Goal: Task Accomplishment & Management: Use online tool/utility

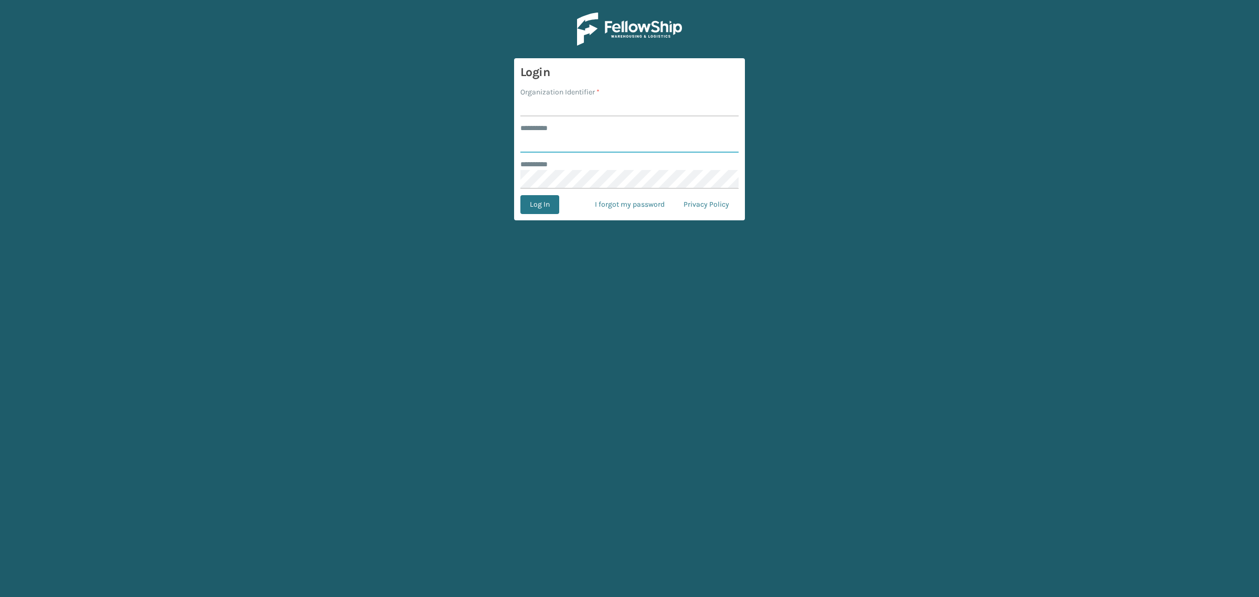
type input "**********"
click at [537, 106] on input "Organization Identifier *" at bounding box center [630, 107] width 218 height 19
type input "SuperAdminOrganization"
click at [554, 207] on button "Log In" at bounding box center [540, 204] width 39 height 19
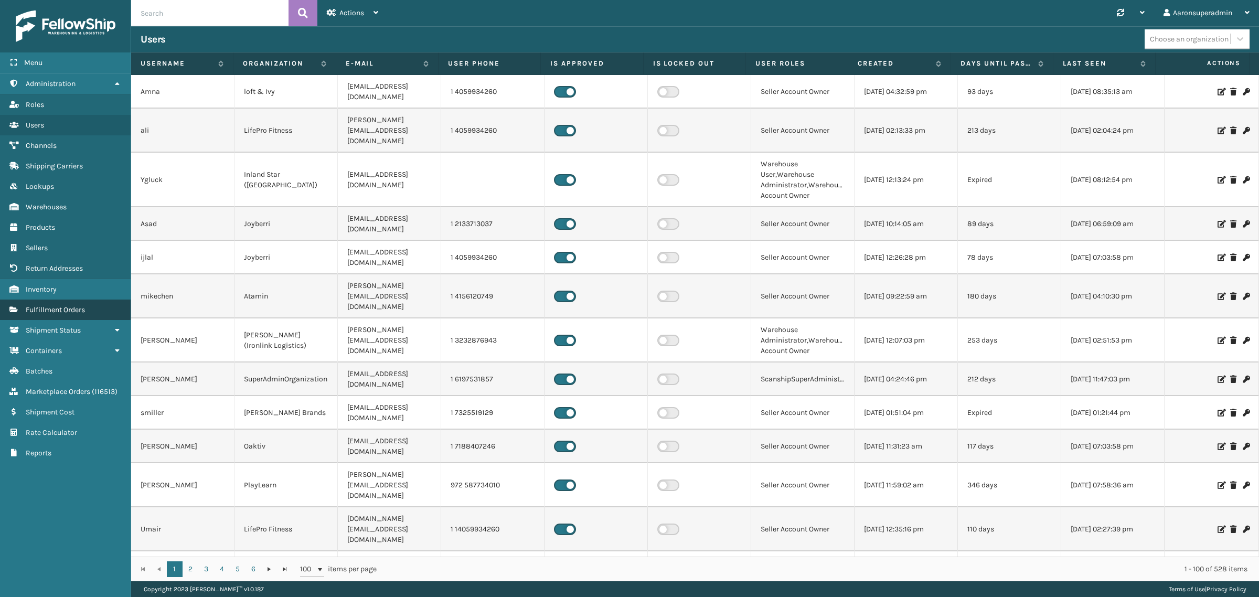
click at [50, 305] on span "Fulfillment Orders" at bounding box center [55, 309] width 59 height 9
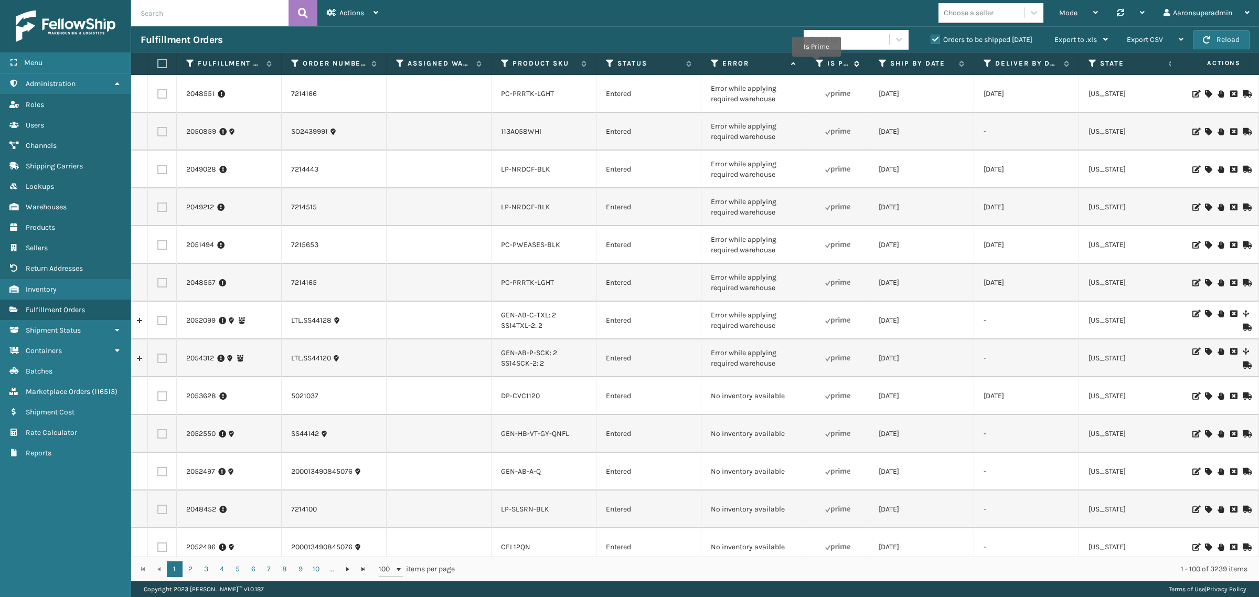
click at [817, 65] on icon at bounding box center [820, 63] width 8 height 9
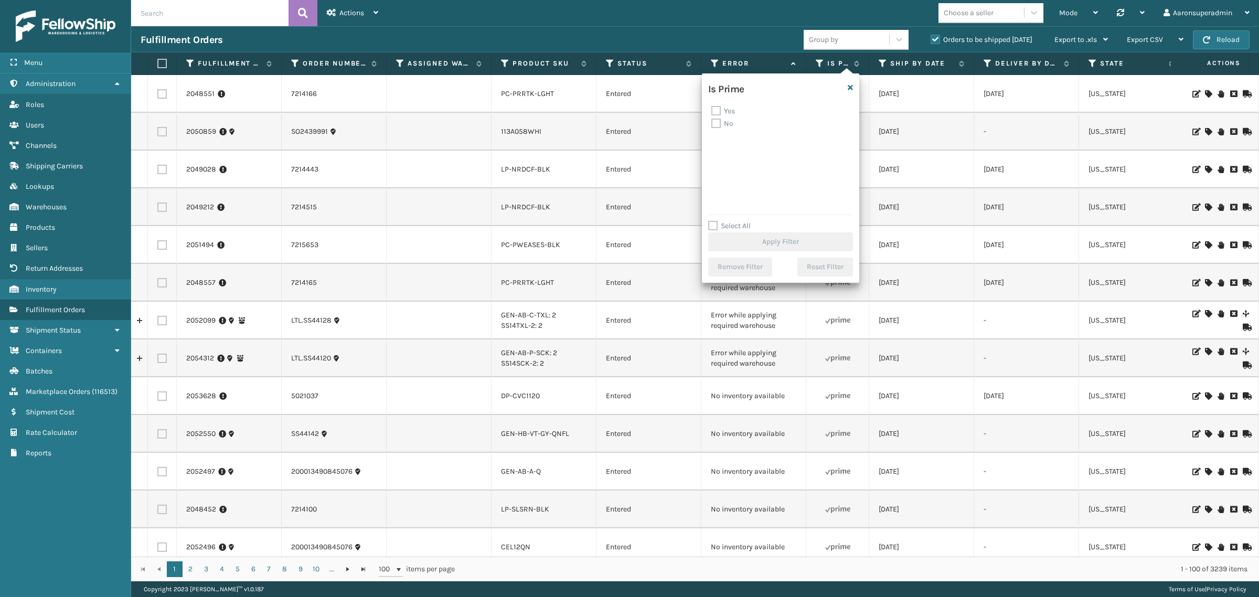
click at [716, 113] on label "Yes" at bounding box center [724, 111] width 24 height 9
click at [712, 112] on input "Yes" at bounding box center [712, 108] width 1 height 7
checkbox input "true"
click at [722, 243] on button "Apply Filter" at bounding box center [780, 241] width 145 height 19
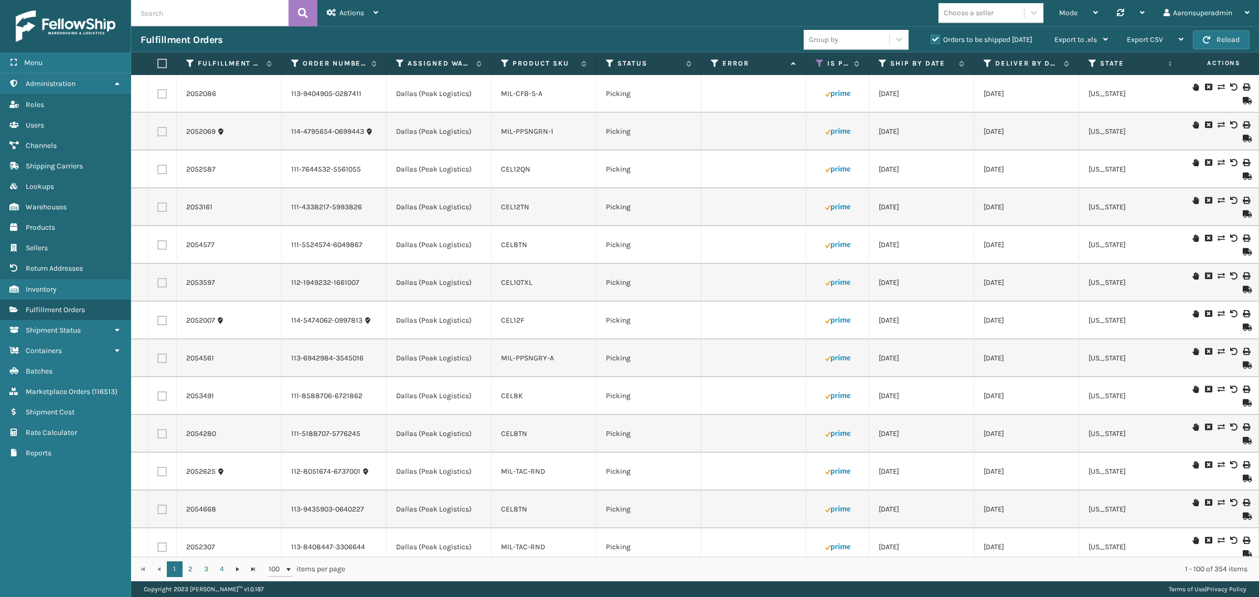
click at [969, 14] on div "Choose a seller" at bounding box center [969, 12] width 50 height 11
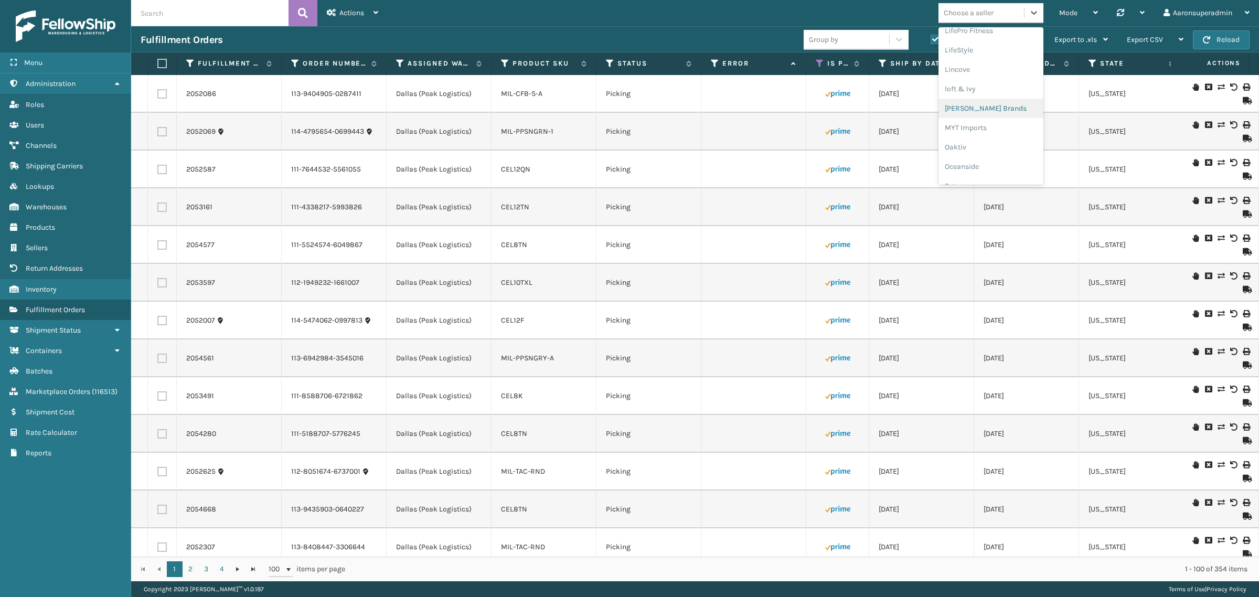
click at [976, 109] on div "[PERSON_NAME] Brands" at bounding box center [991, 108] width 105 height 19
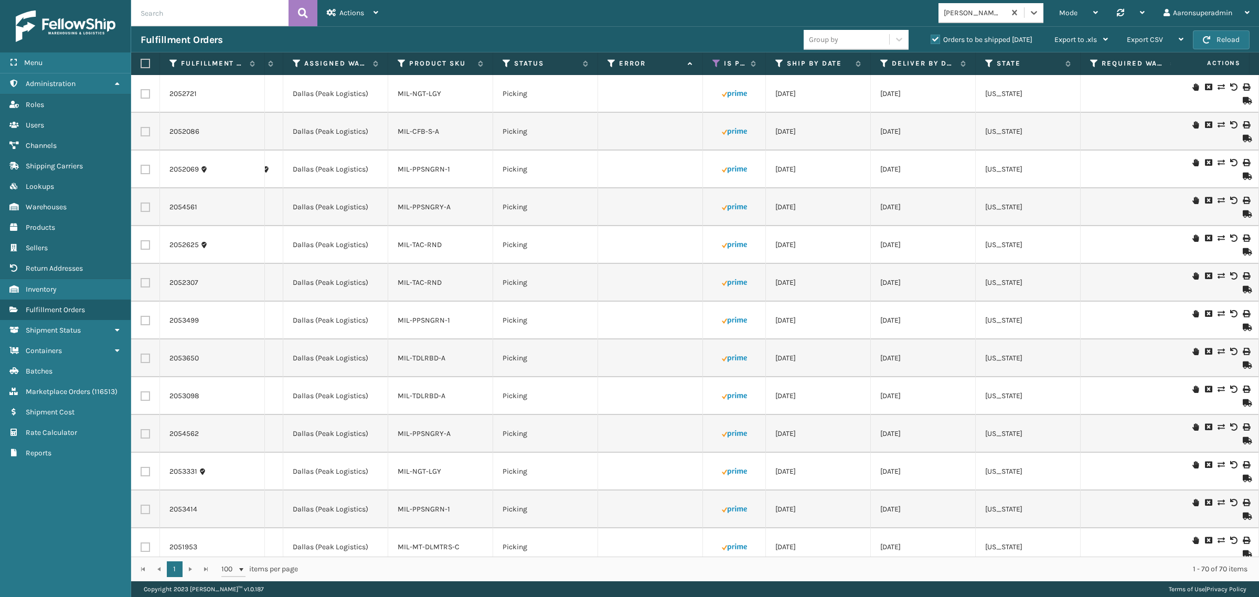
scroll to position [0, 329]
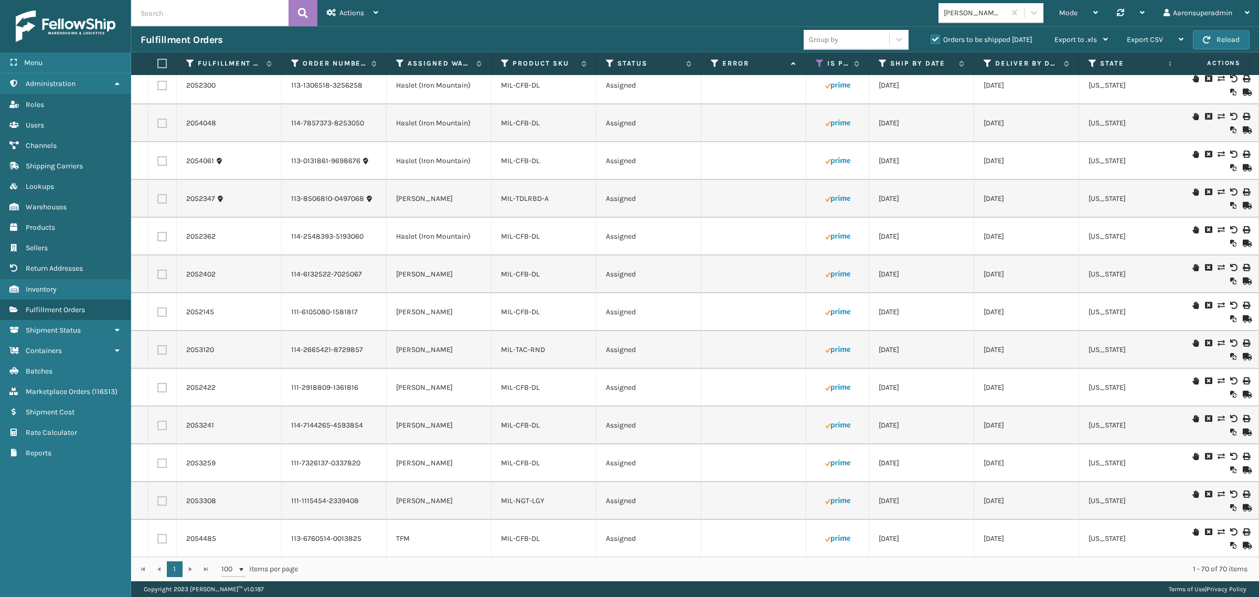
click at [153, 15] on input "text" at bounding box center [209, 13] width 157 height 26
paste input "113-5786306-4865852"
type input "113-5786306-4865852"
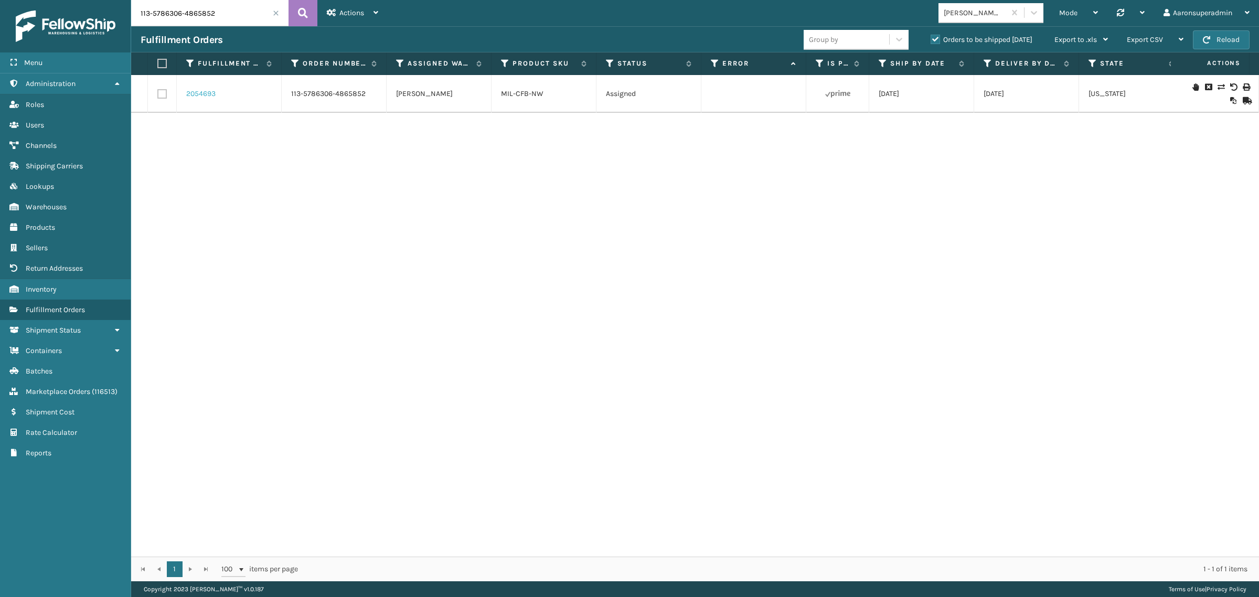
click at [194, 92] on link "2054693" at bounding box center [200, 94] width 29 height 10
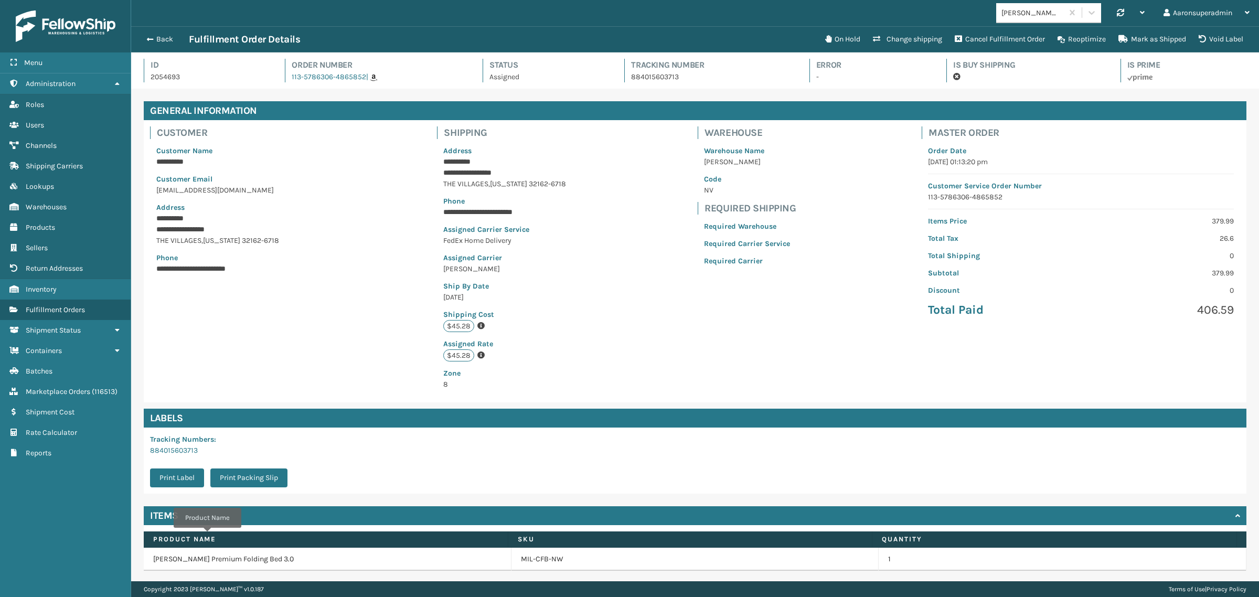
scroll to position [35, 0]
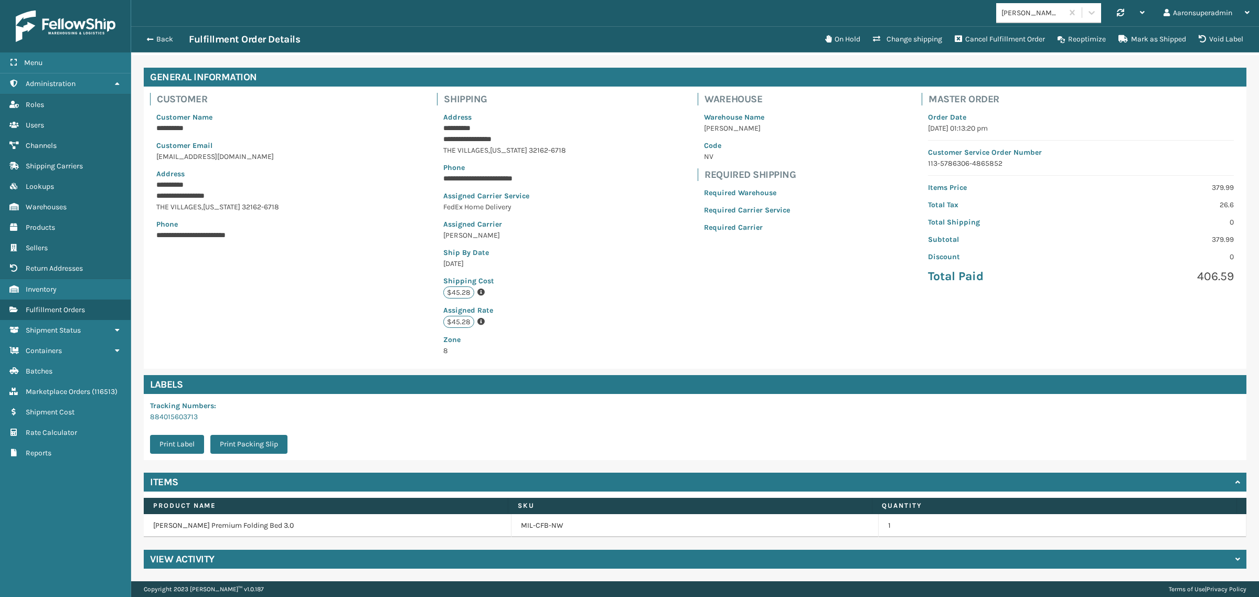
click at [198, 557] on h4 "View Activity" at bounding box center [182, 559] width 65 height 13
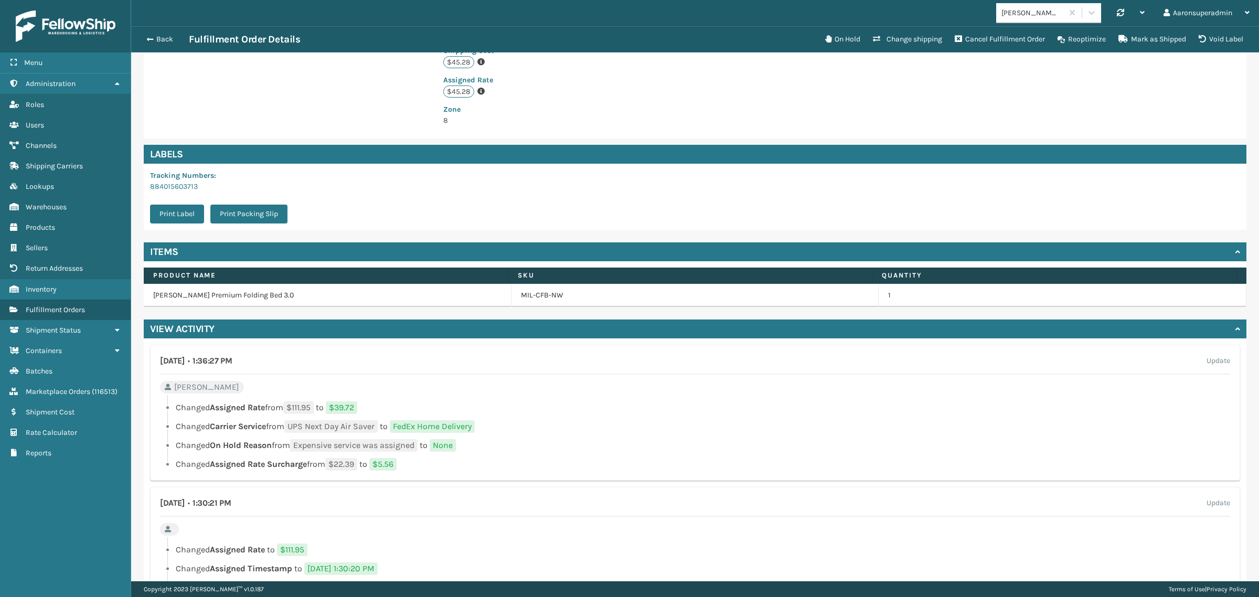
scroll to position [253, 0]
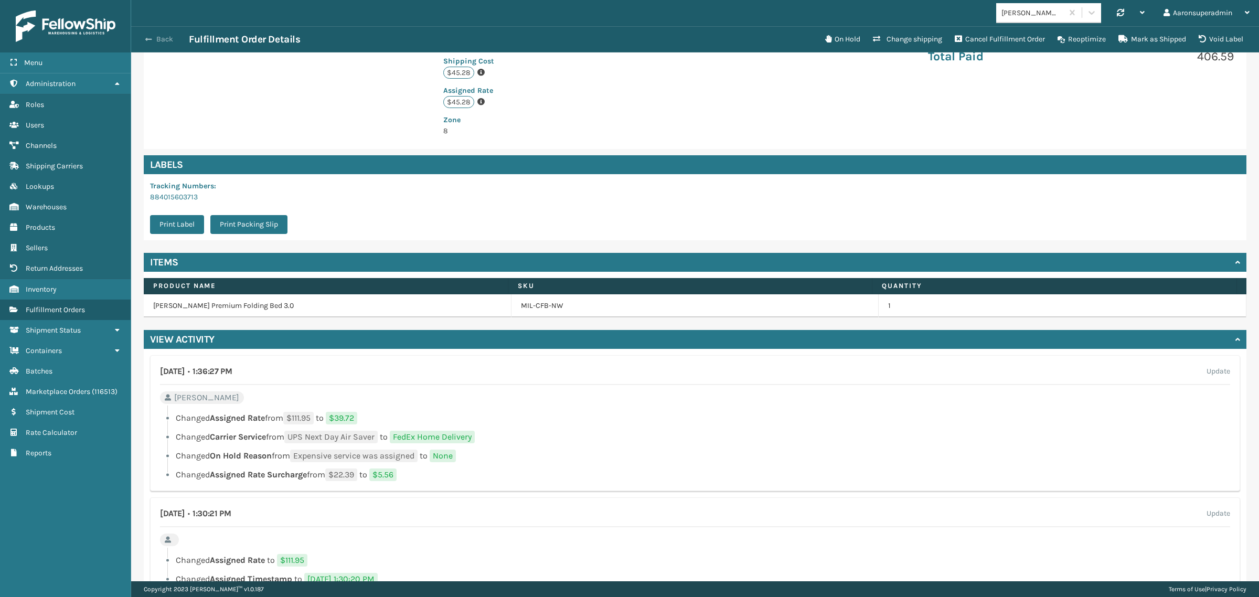
click at [151, 40] on span "button" at bounding box center [148, 39] width 6 height 7
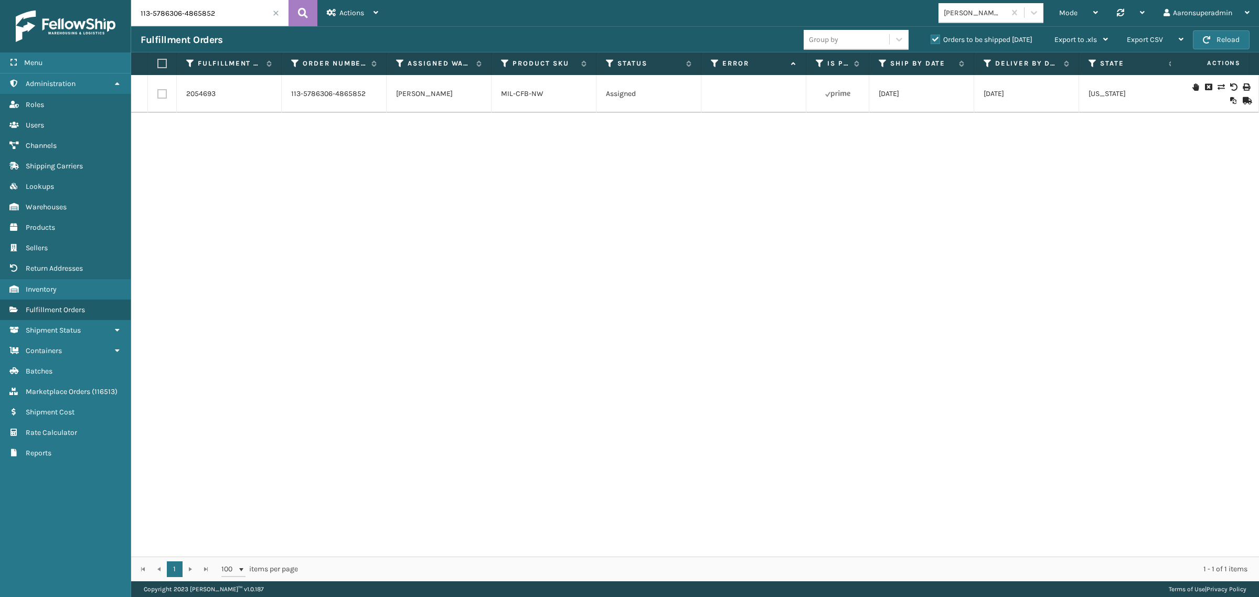
click at [217, 8] on input "113-5786306-4865852" at bounding box center [209, 13] width 157 height 26
paste input "4-8572434-1827410"
type input "114-8572434-1827410"
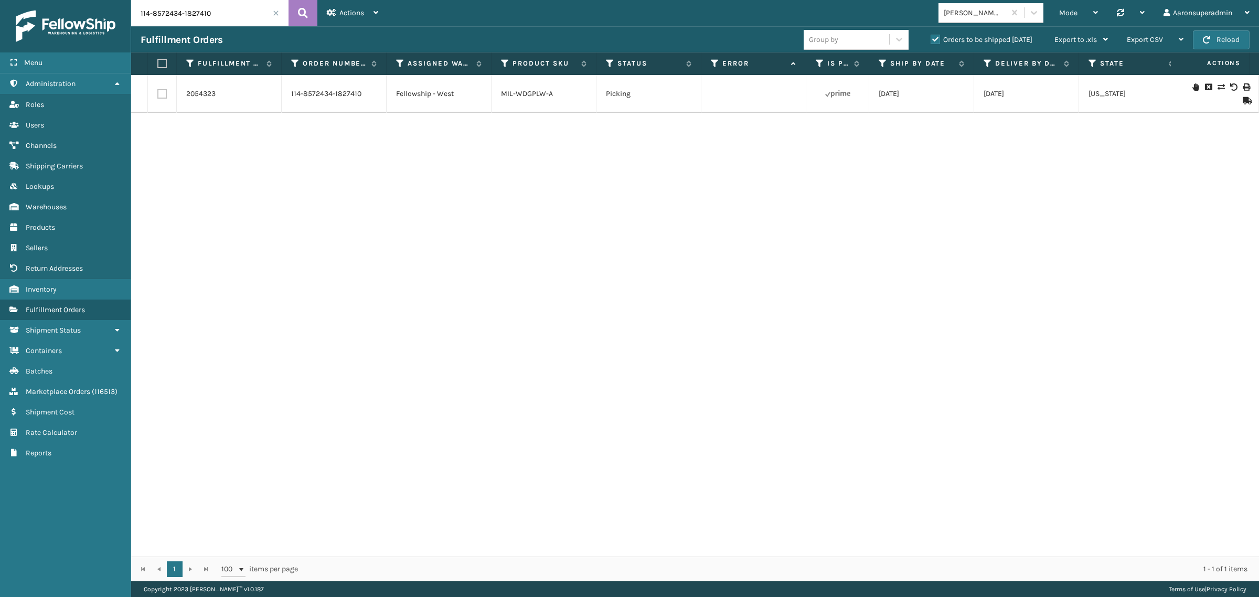
scroll to position [0, 260]
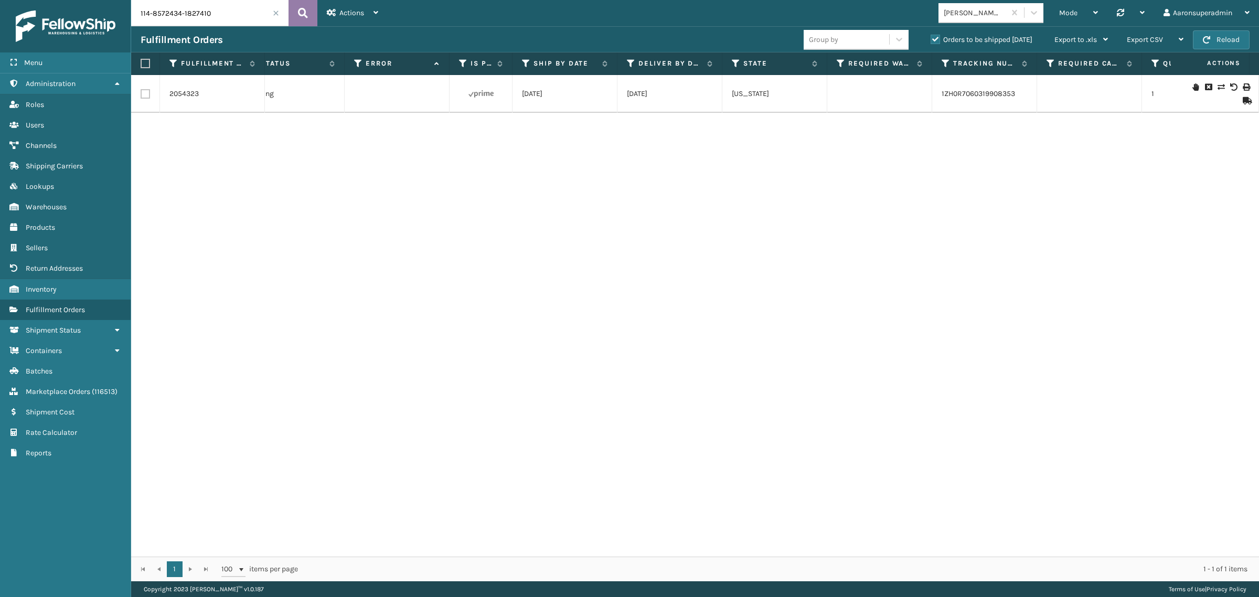
click at [297, 13] on button at bounding box center [303, 13] width 29 height 26
click at [1218, 87] on icon at bounding box center [1221, 86] width 6 height 7
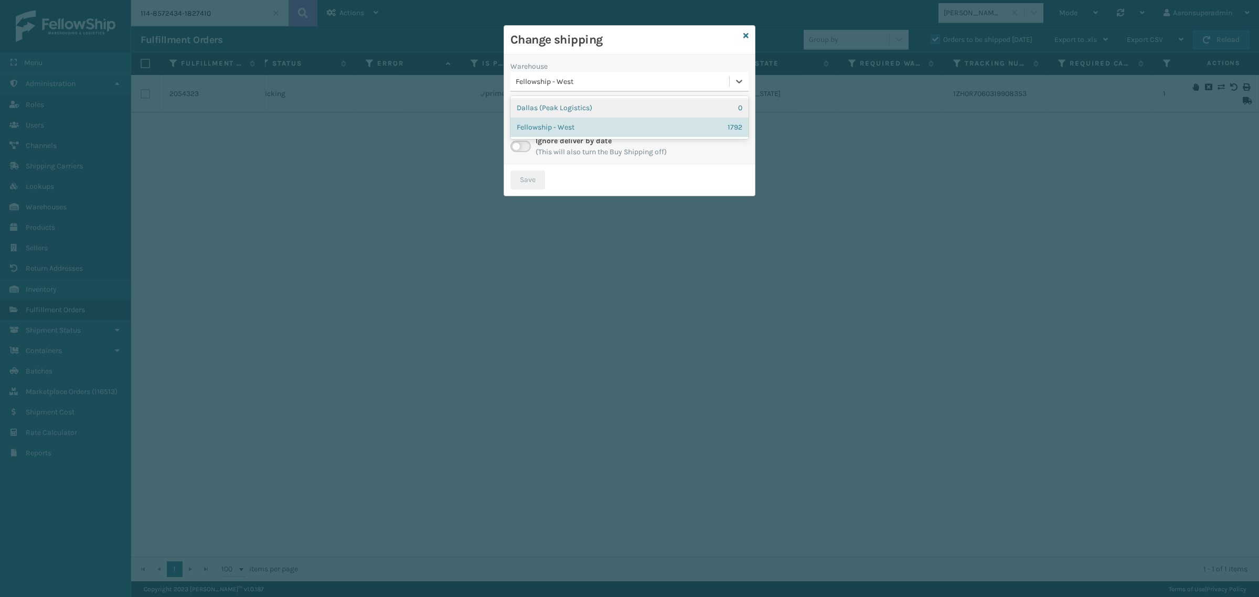
click at [564, 81] on div "Fellowship - West" at bounding box center [623, 81] width 215 height 11
click at [744, 37] on icon at bounding box center [746, 35] width 5 height 7
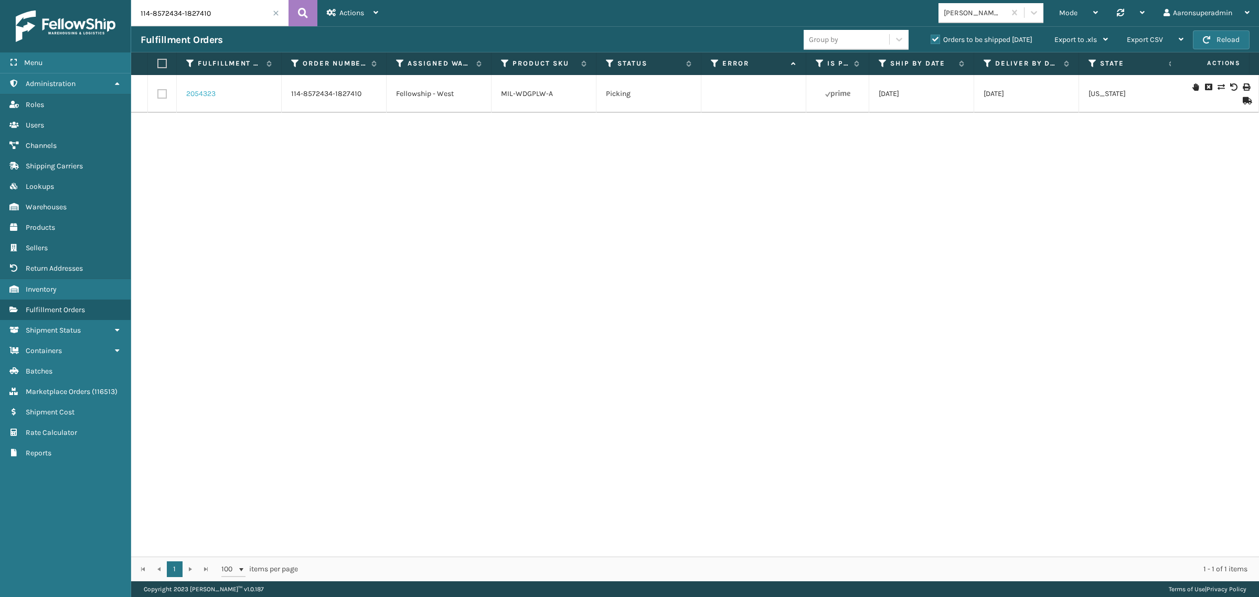
click at [213, 96] on link "2054323" at bounding box center [200, 94] width 29 height 10
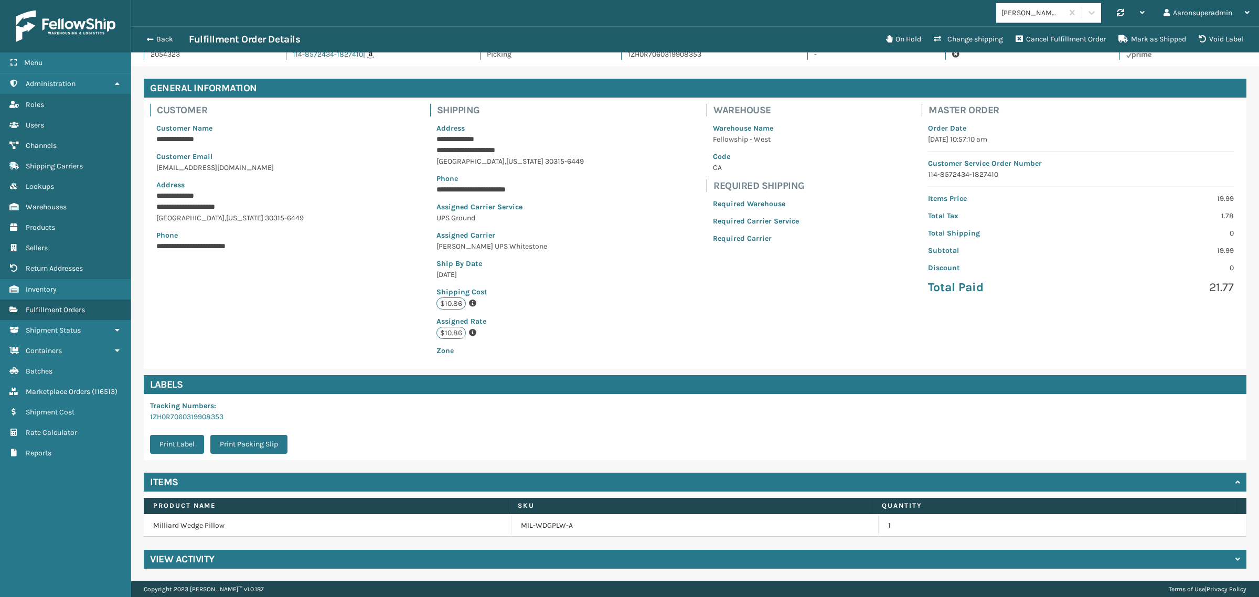
click at [192, 560] on h4 "View Activity" at bounding box center [182, 559] width 65 height 13
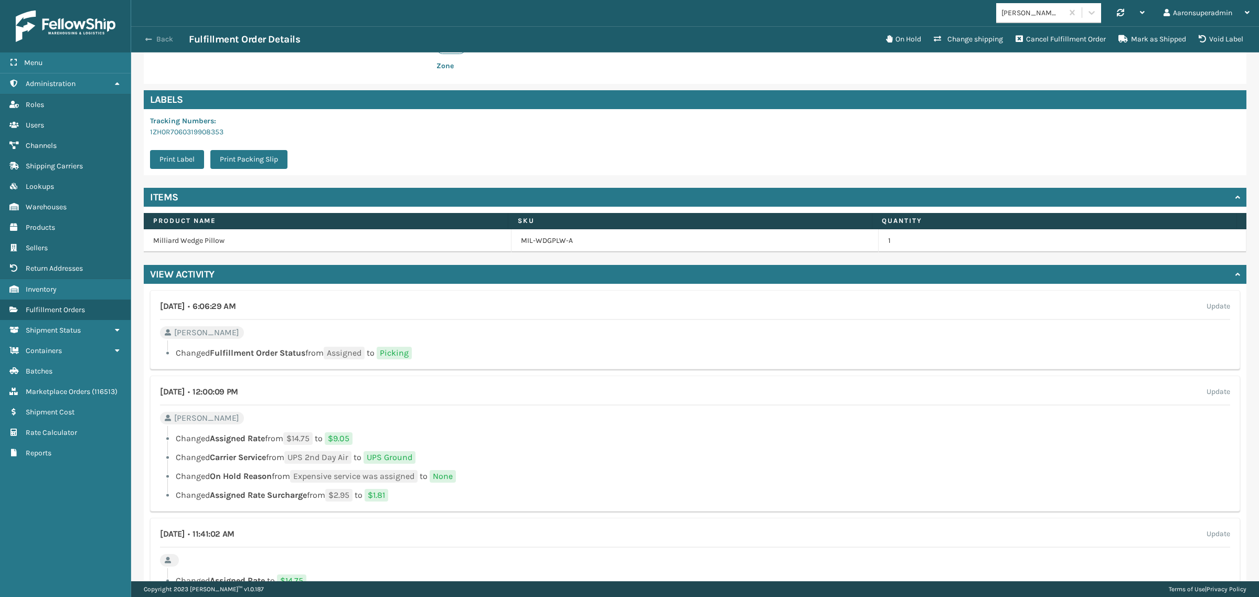
click at [151, 39] on span "button" at bounding box center [148, 39] width 6 height 7
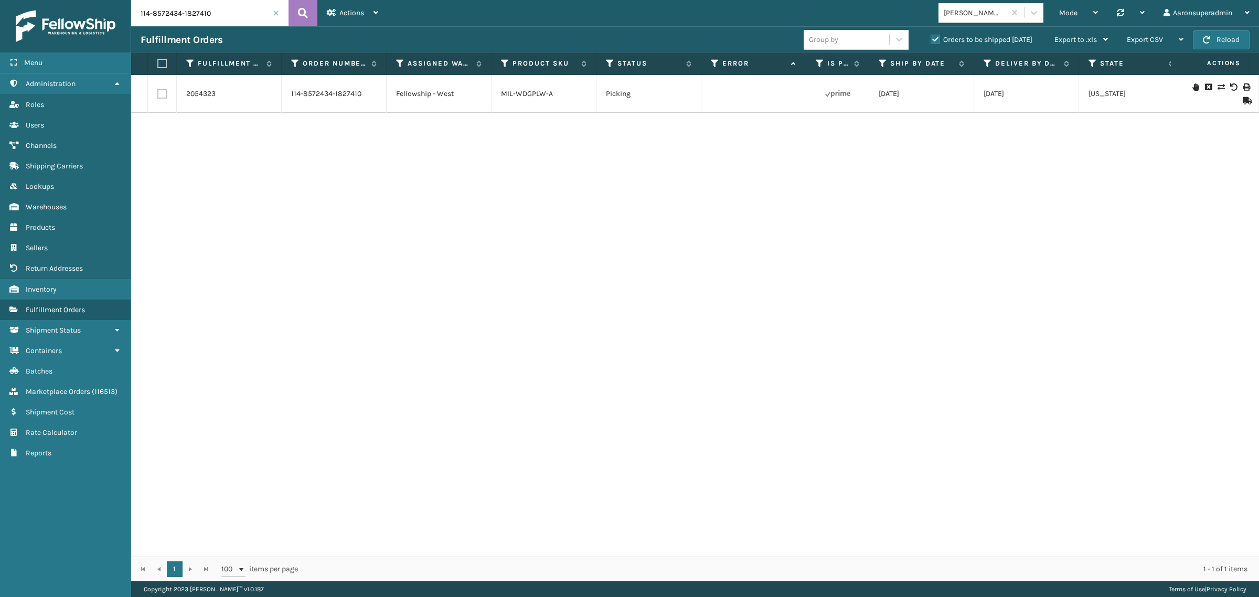
click at [255, 14] on input "114-8572434-1827410" at bounding box center [209, 13] width 157 height 26
paste input "1-8265262-1097033"
type input "111-8265262-1097033"
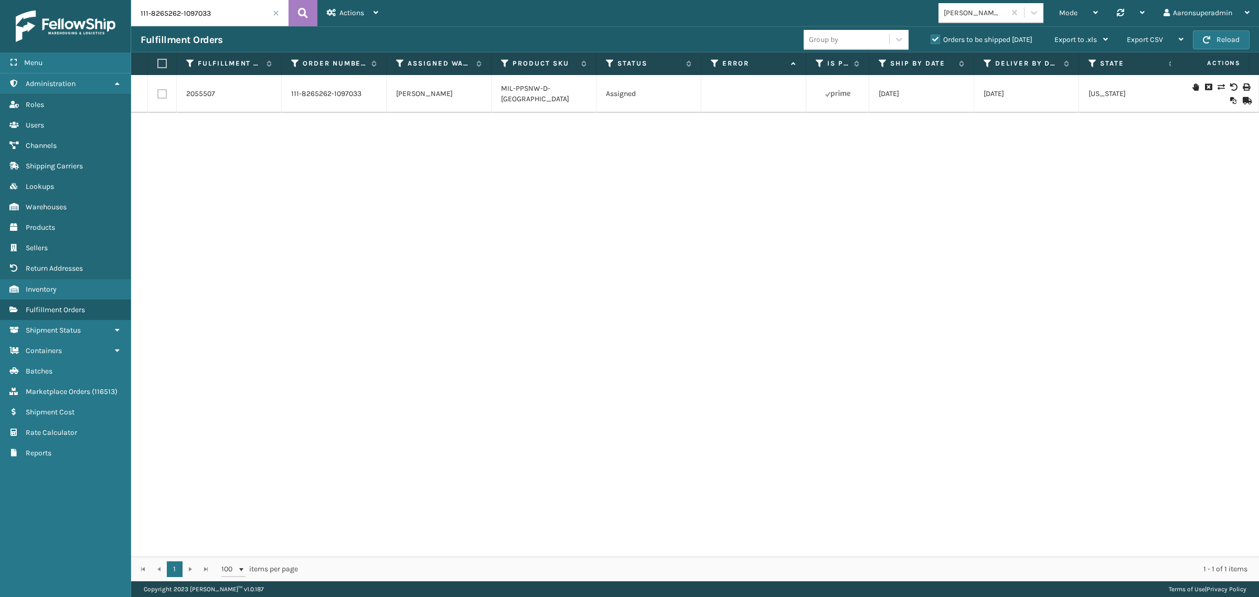
click at [1218, 85] on icon at bounding box center [1221, 86] width 6 height 7
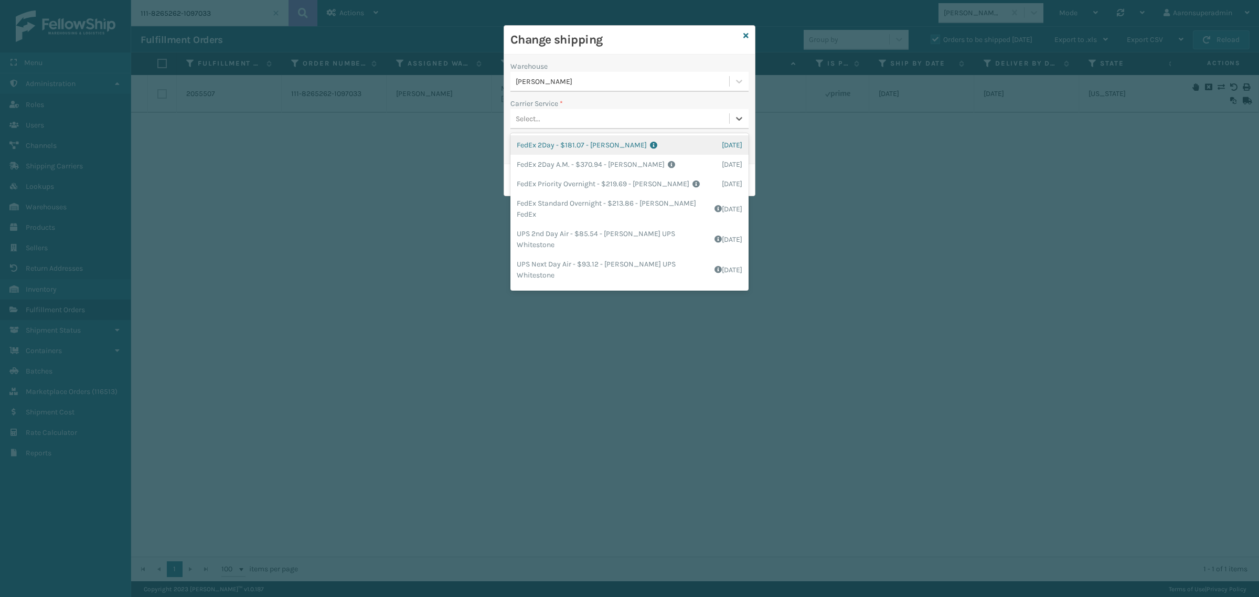
click at [552, 114] on div "Select..." at bounding box center [620, 118] width 219 height 17
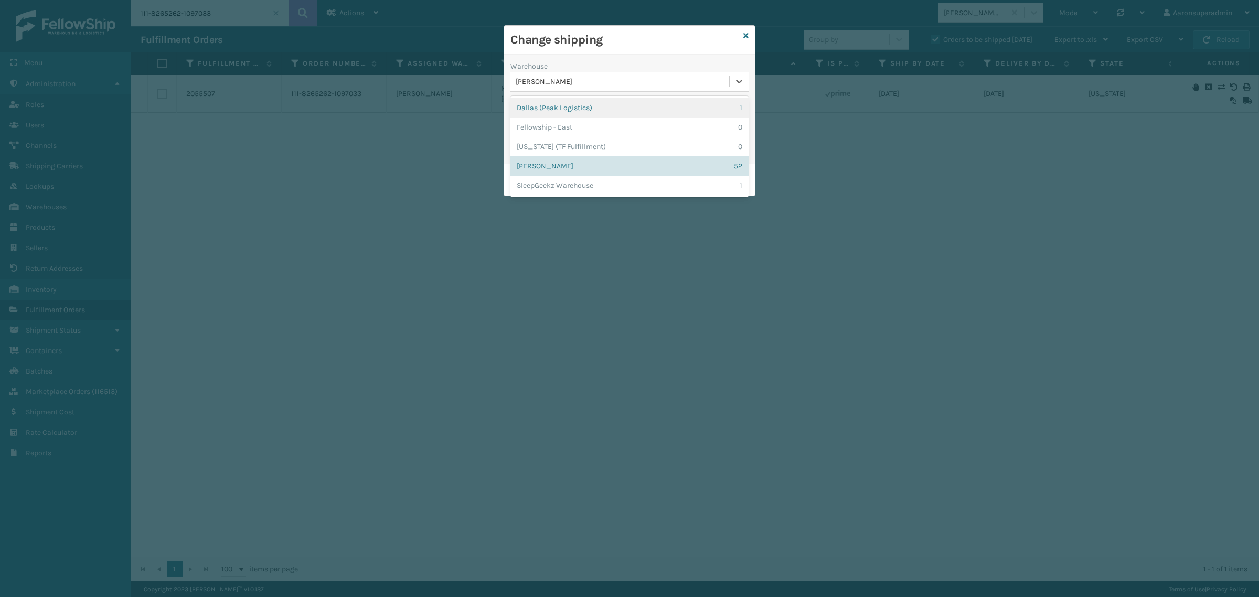
click at [570, 77] on div "[PERSON_NAME]" at bounding box center [623, 81] width 215 height 11
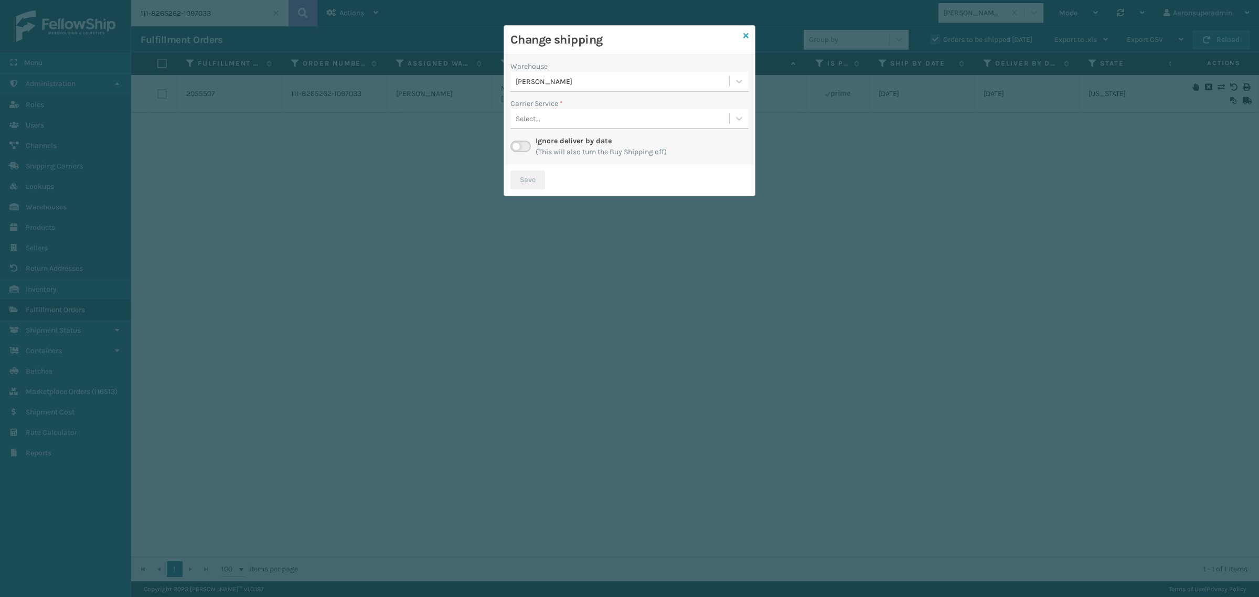
click at [746, 38] on icon at bounding box center [746, 35] width 5 height 7
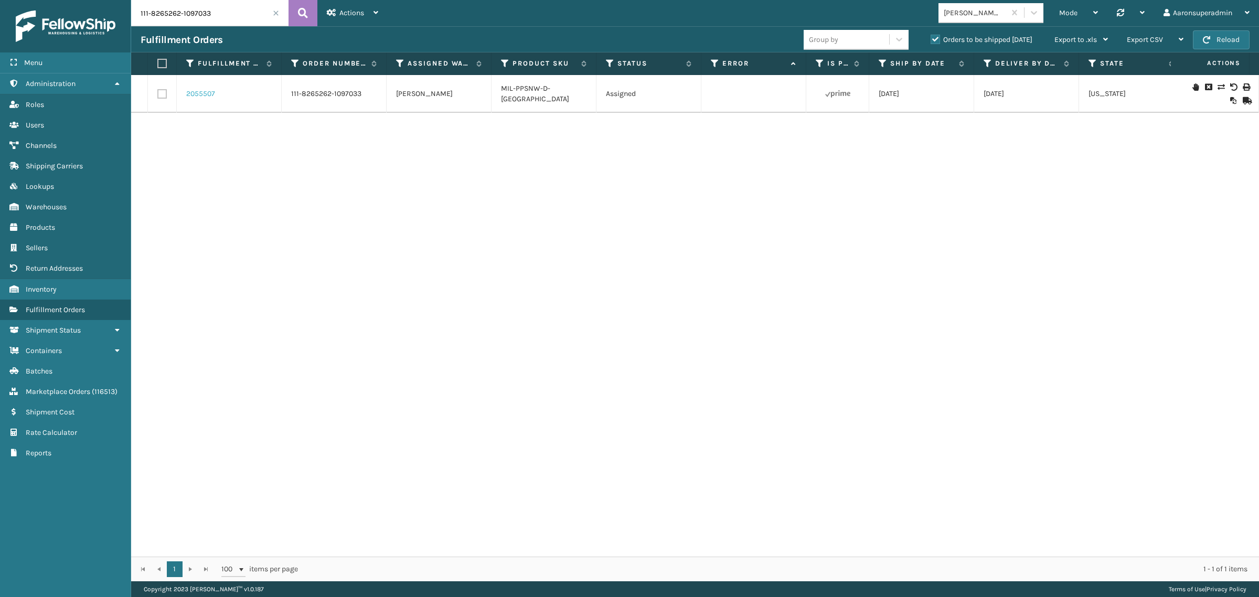
click at [205, 96] on link "2055507" at bounding box center [200, 94] width 29 height 10
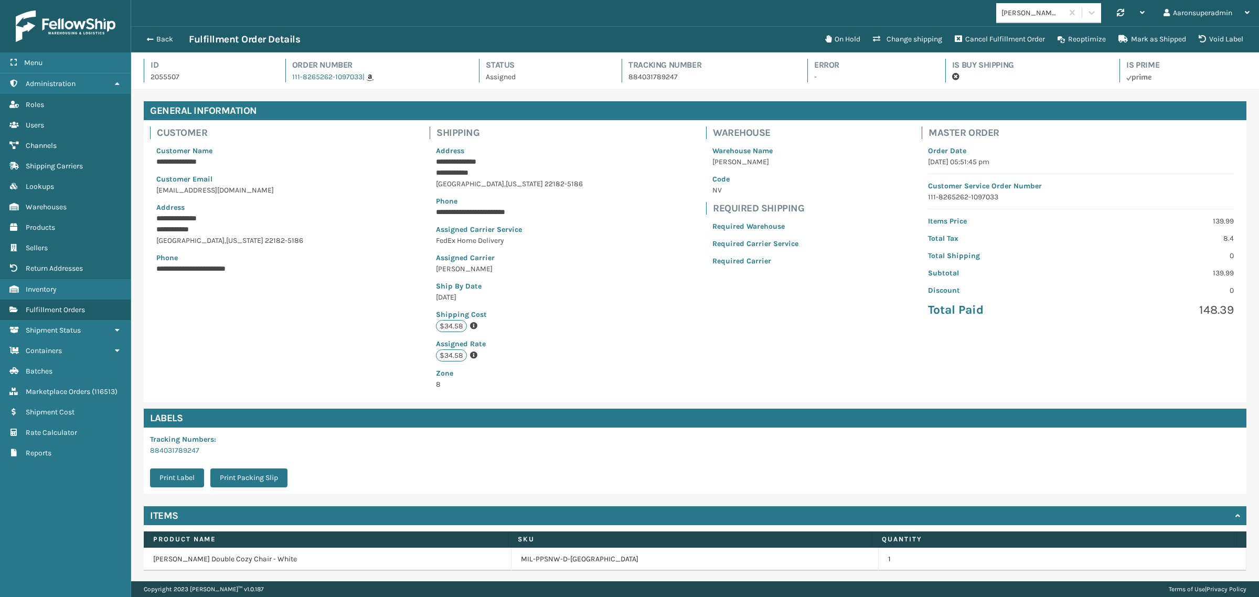
scroll to position [25, 1128]
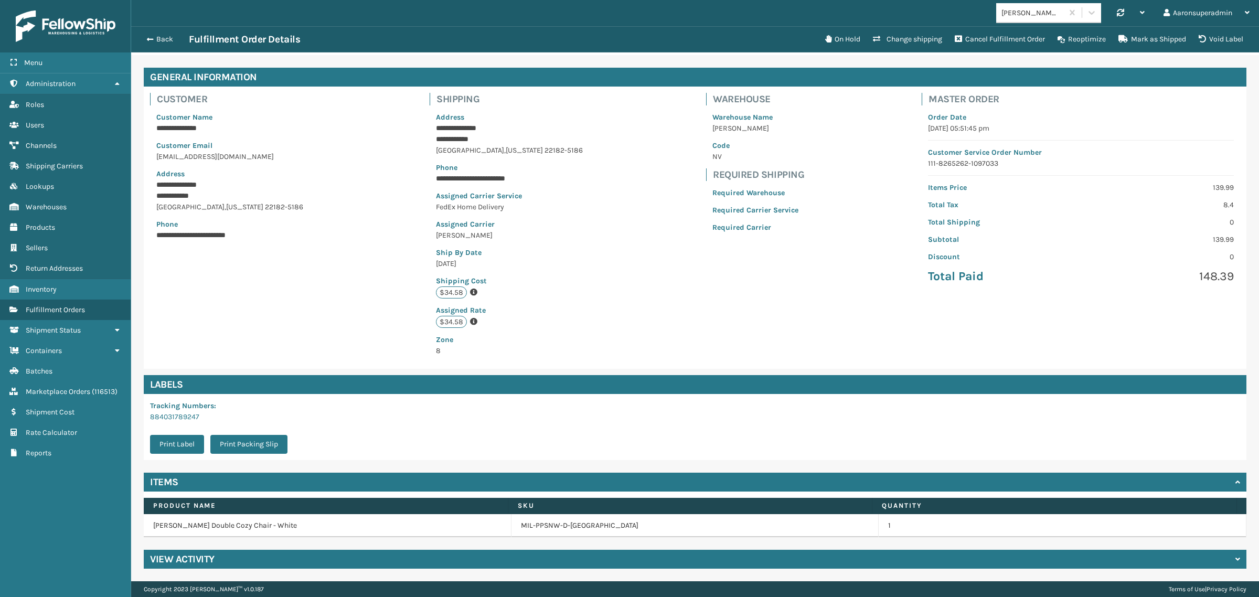
click at [208, 559] on h4 "View Activity" at bounding box center [182, 559] width 65 height 13
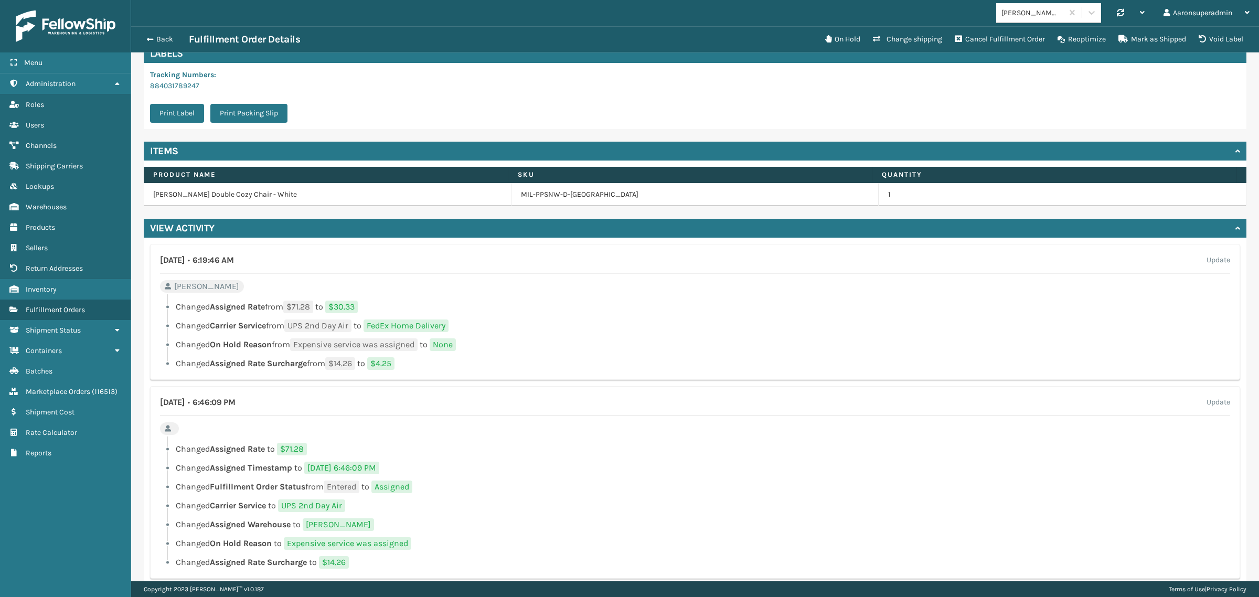
scroll to position [387, 0]
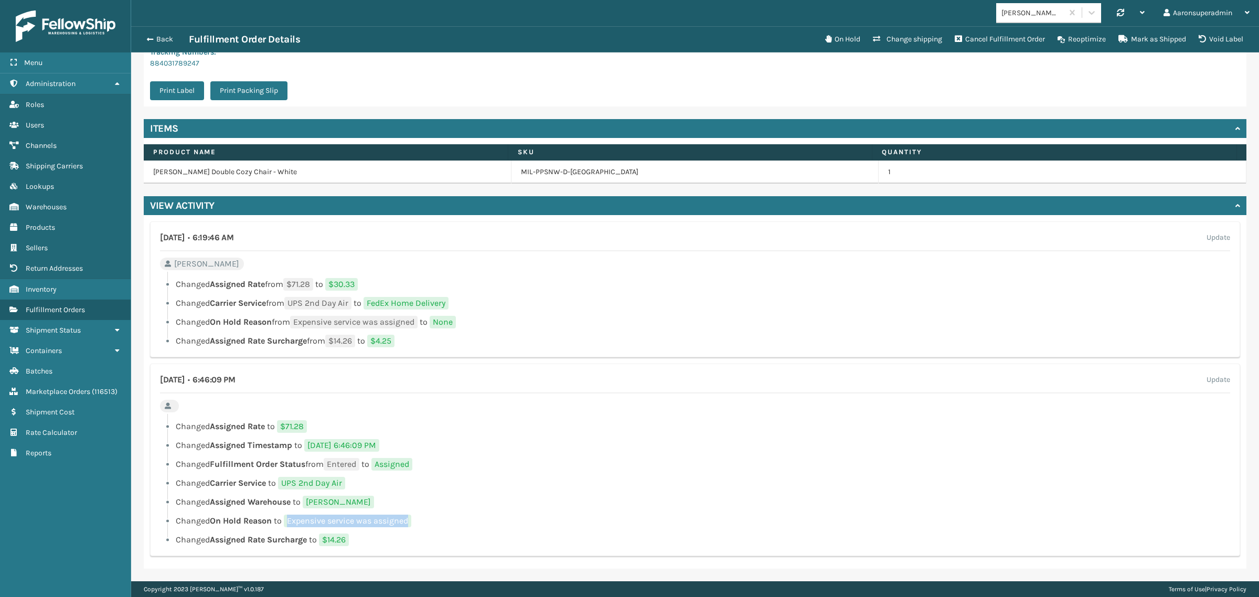
drag, startPoint x: 412, startPoint y: 524, endPoint x: 290, endPoint y: 523, distance: 122.3
click at [290, 524] on span "Expensive service was assigned" at bounding box center [348, 521] width 128 height 13
copy span "Expensive service was assigned"
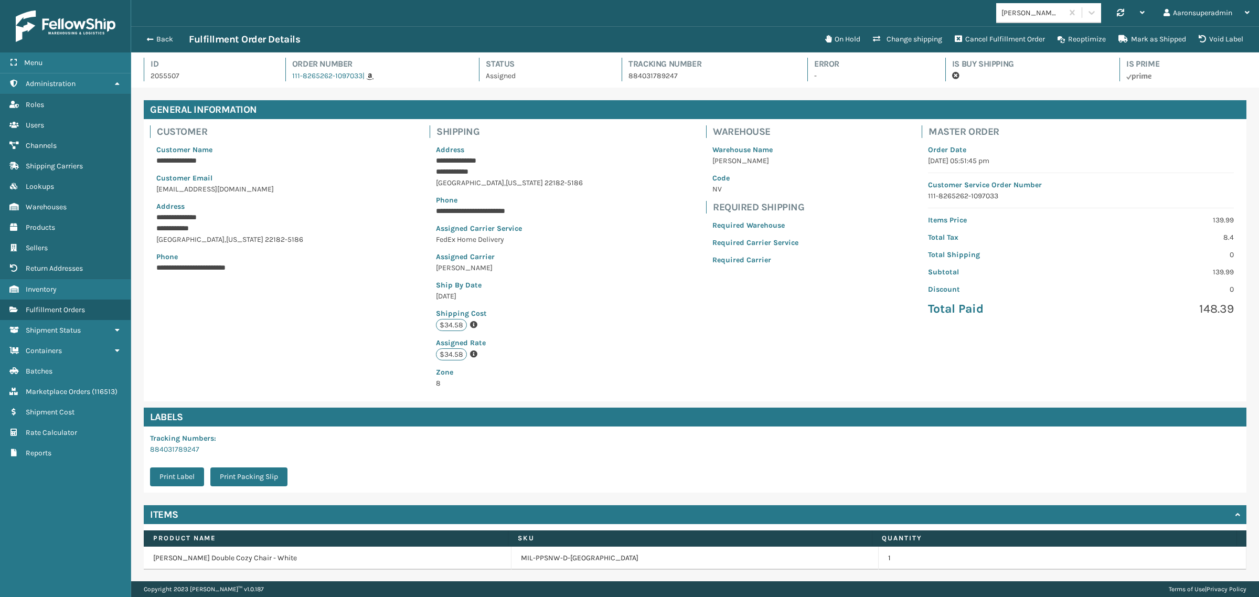
scroll to position [0, 0]
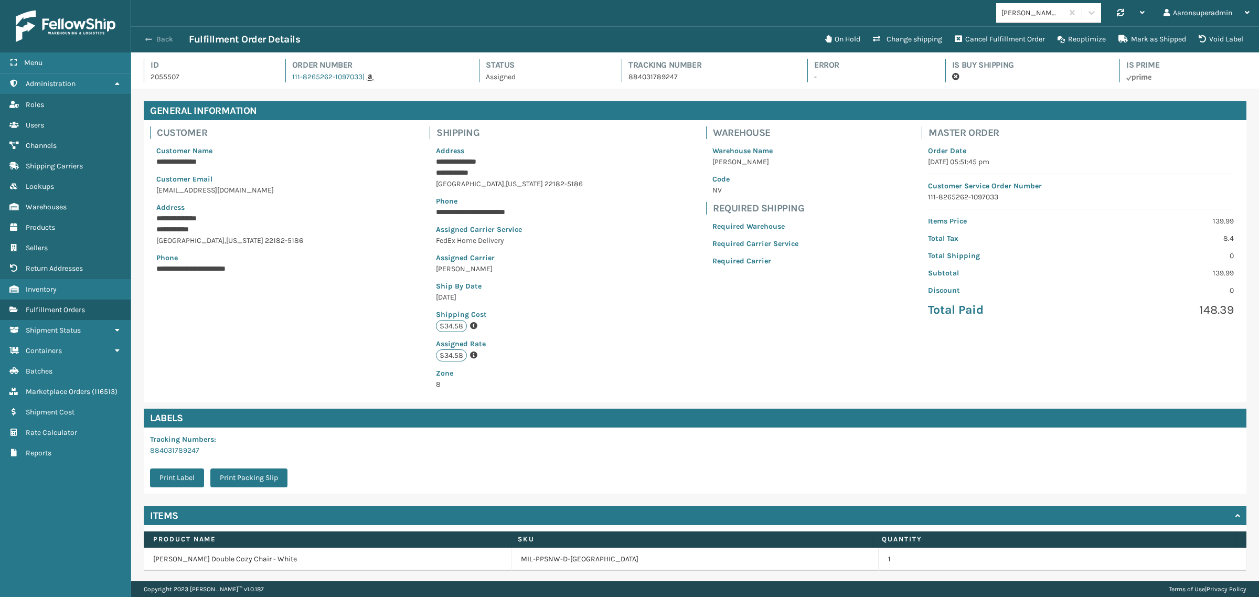
click at [161, 40] on button "Back" at bounding box center [165, 39] width 48 height 9
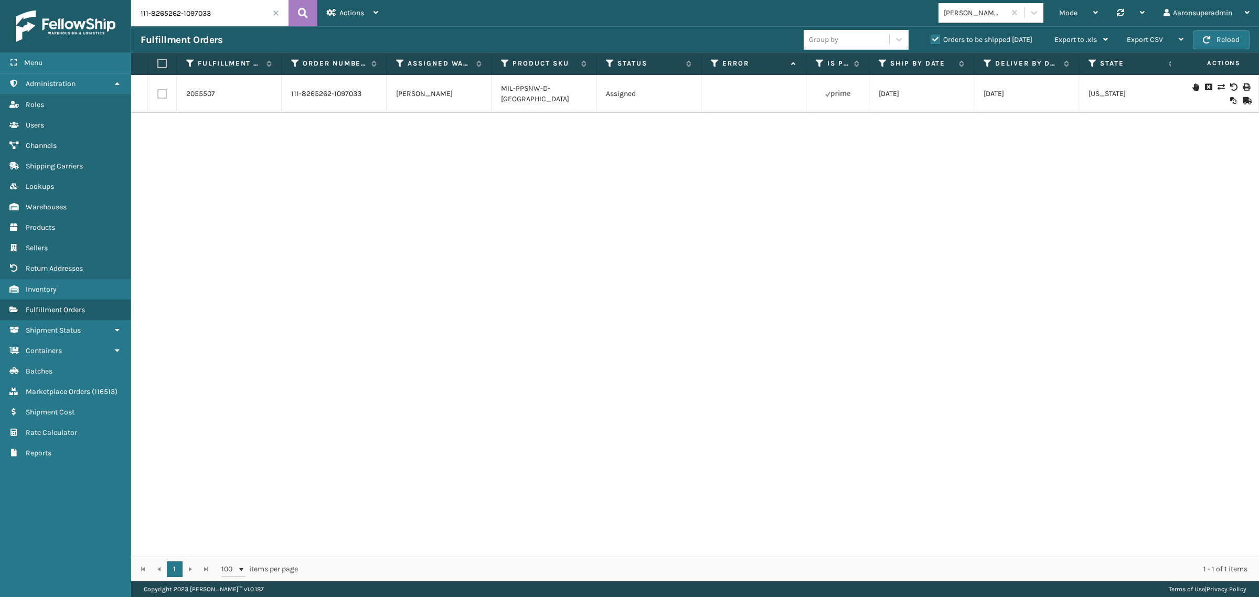
click at [277, 14] on span at bounding box center [276, 13] width 6 height 6
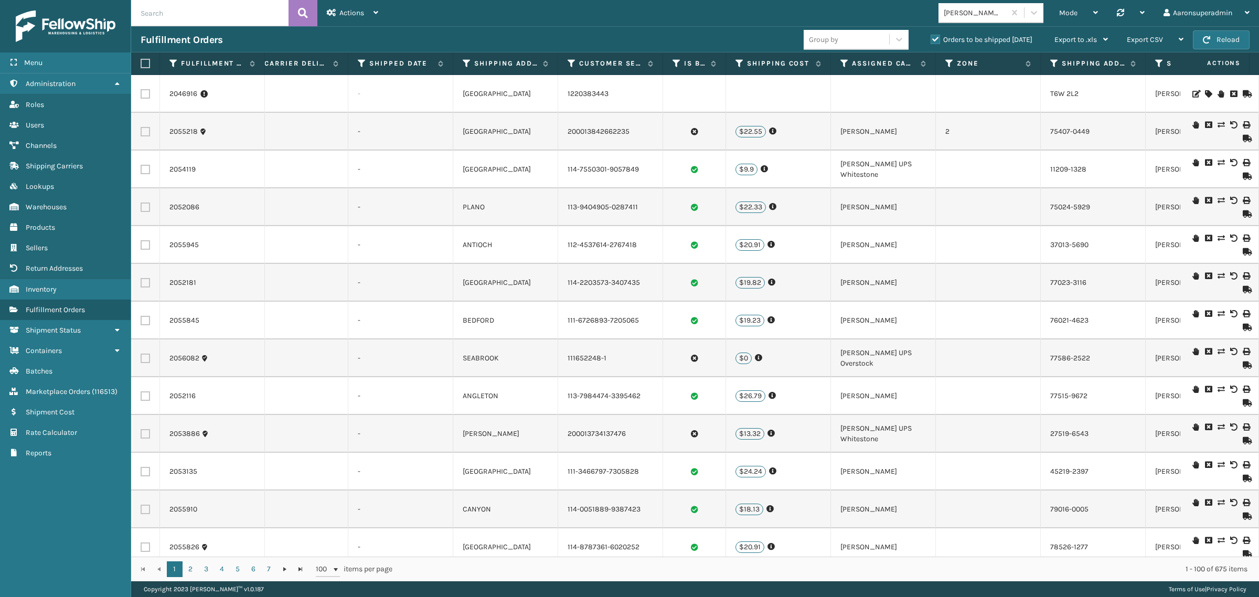
scroll to position [0, 1964]
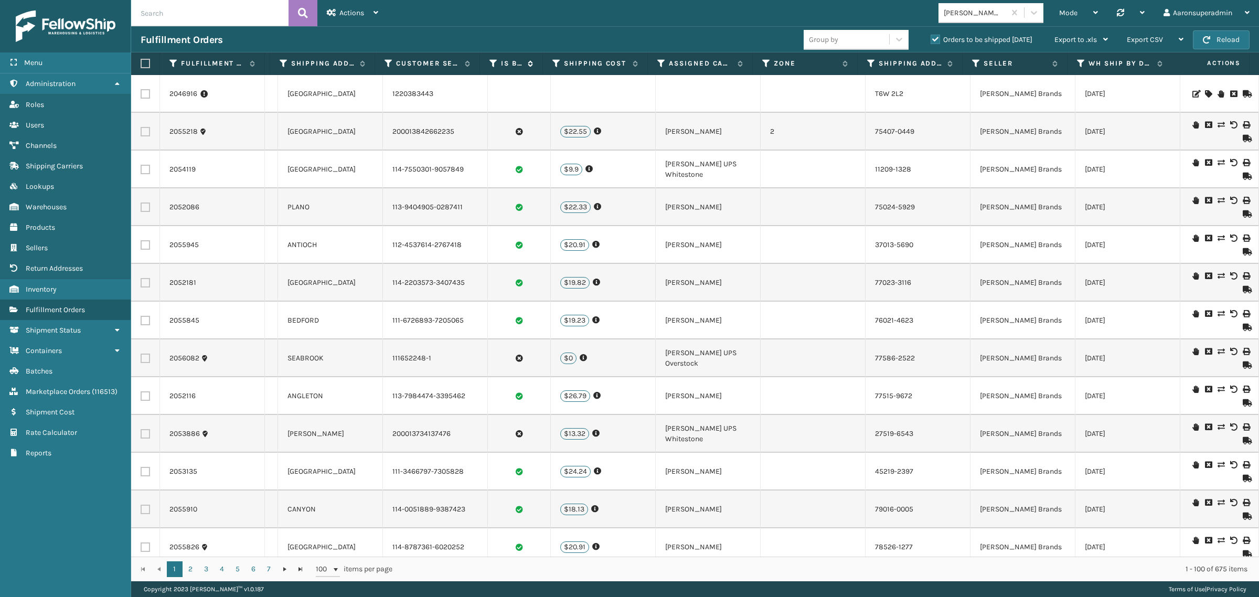
click at [492, 63] on icon at bounding box center [494, 63] width 8 height 9
click at [492, 62] on icon at bounding box center [494, 63] width 8 height 9
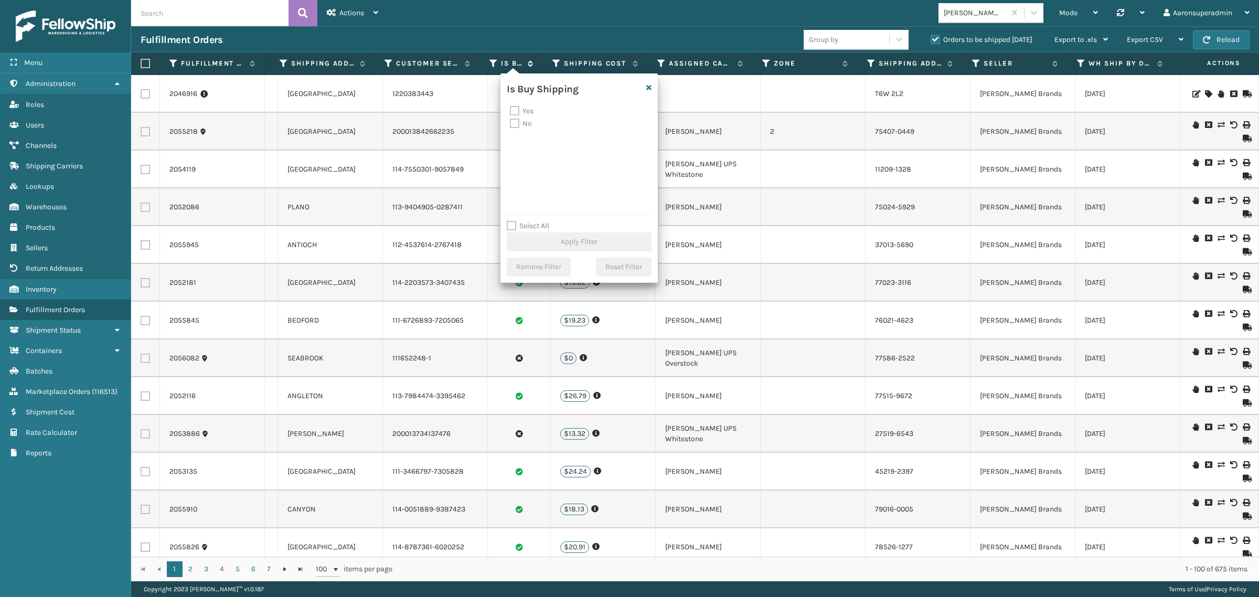
click at [492, 61] on icon at bounding box center [494, 63] width 8 height 9
click at [515, 123] on label "No" at bounding box center [521, 123] width 22 height 9
click at [511, 123] on input "No" at bounding box center [510, 121] width 1 height 7
checkbox input "true"
click at [541, 250] on button "Apply Filter" at bounding box center [579, 241] width 145 height 19
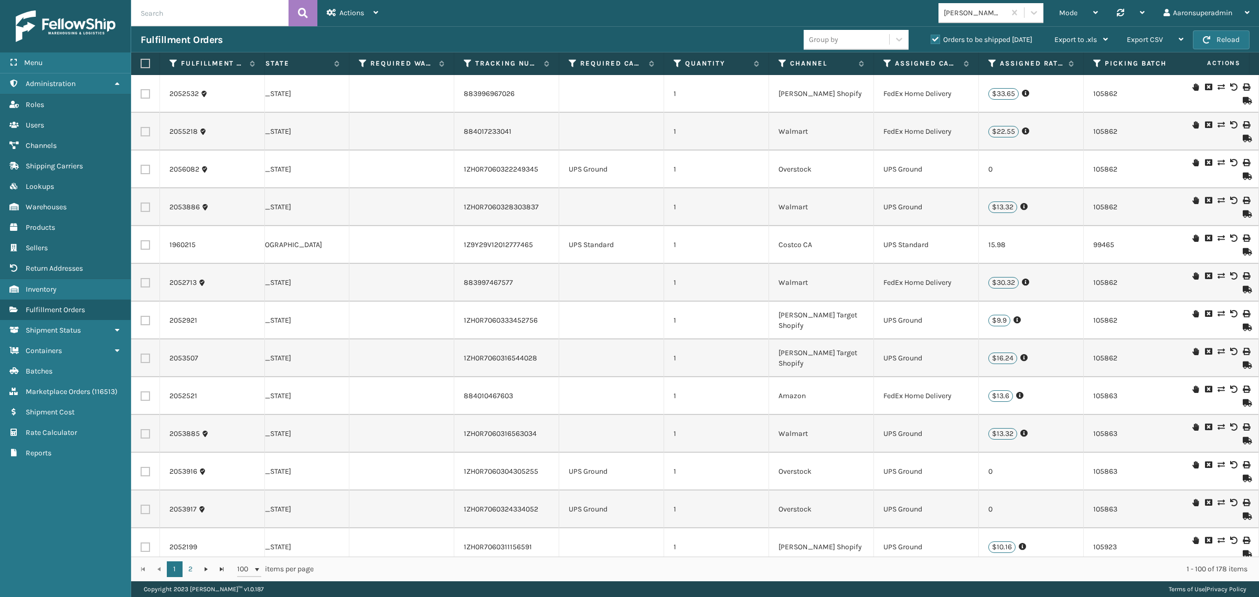
scroll to position [0, 837]
click at [782, 63] on icon at bounding box center [781, 63] width 8 height 9
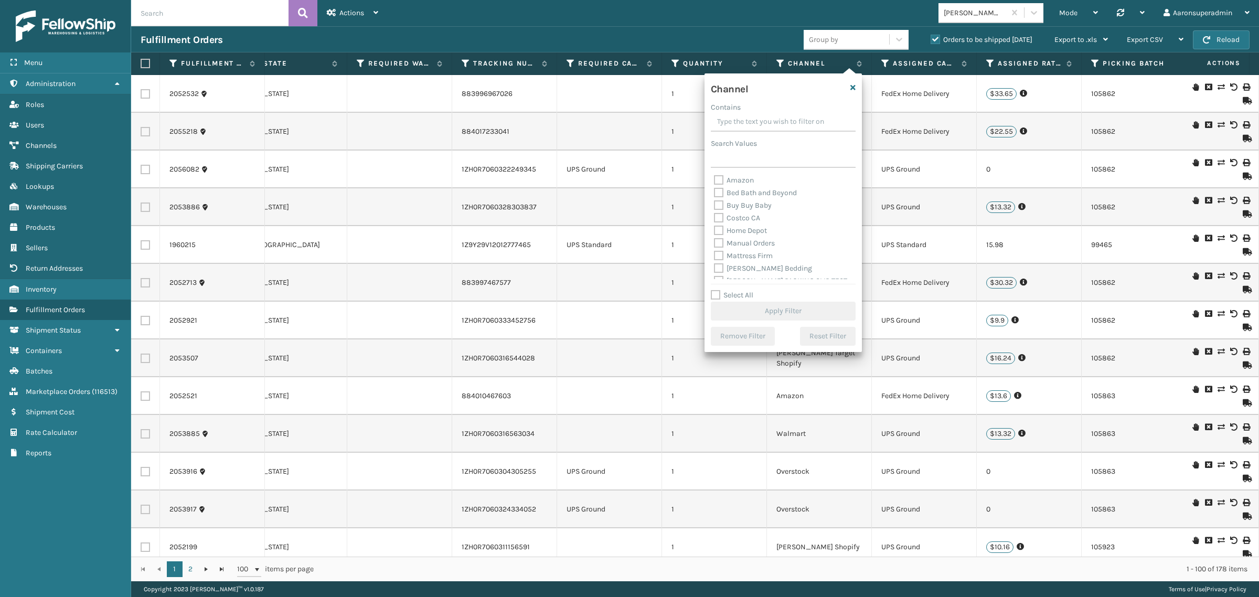
click at [734, 180] on label "Amazon" at bounding box center [734, 180] width 40 height 9
click at [715, 180] on input "Amazon" at bounding box center [714, 177] width 1 height 7
checkbox input "true"
click at [737, 311] on button "Apply Filter" at bounding box center [783, 311] width 145 height 19
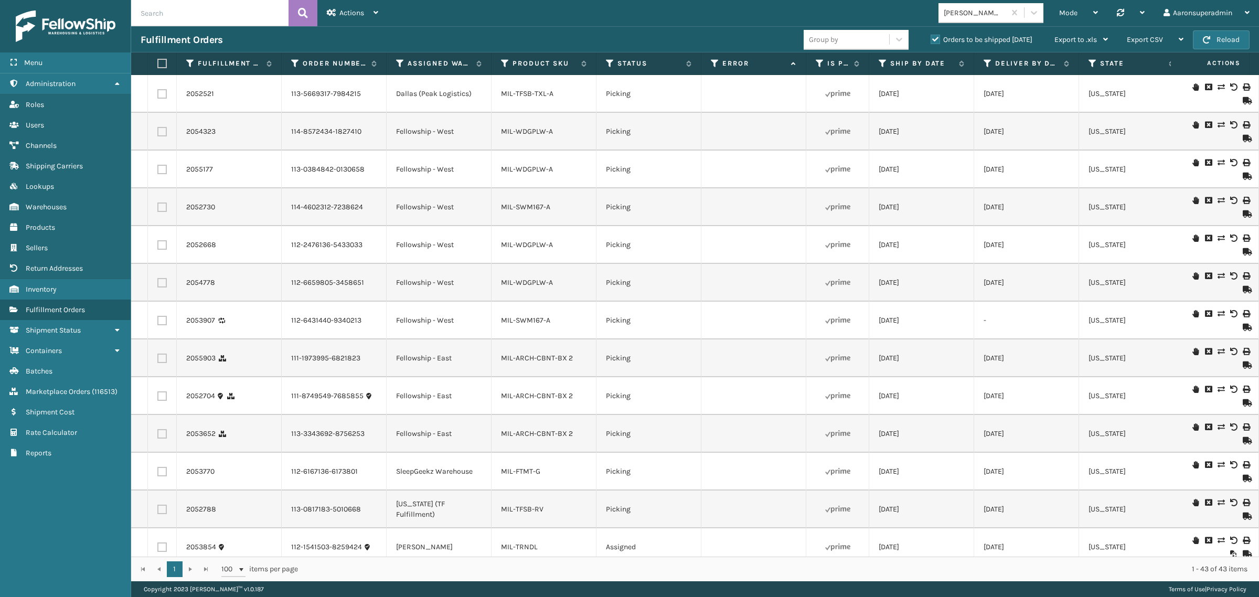
click at [502, 556] on div "Fulfillment Order Id Order Number Assigned Warehouse Product SKU Status Error I…" at bounding box center [695, 316] width 1128 height 529
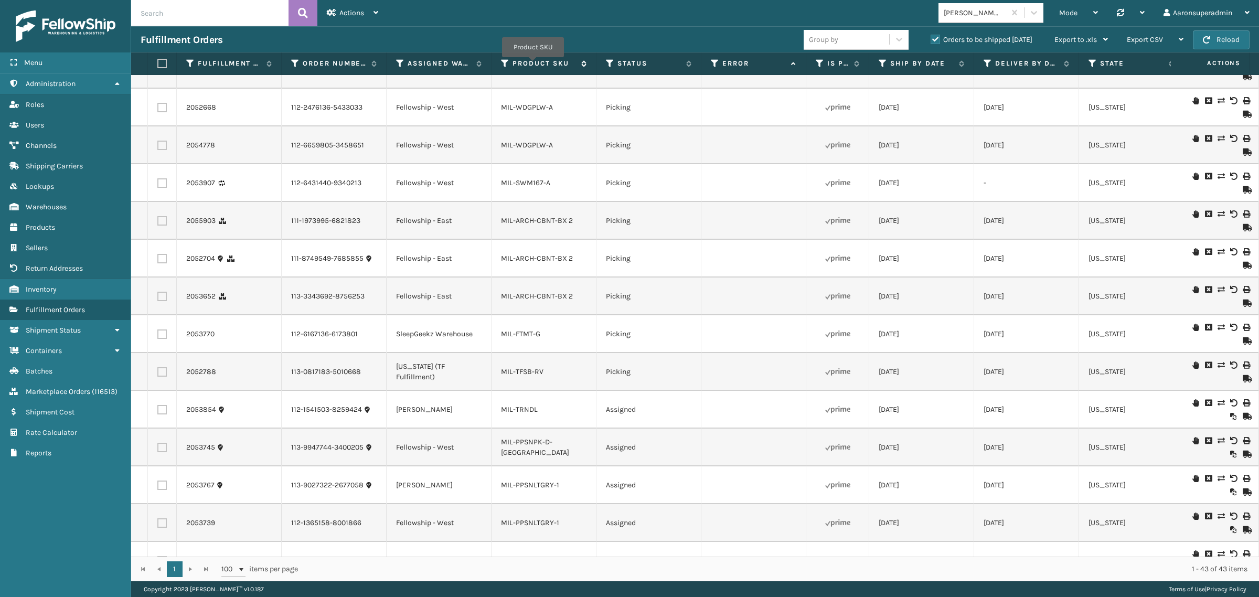
click at [533, 65] on label "Product SKU" at bounding box center [544, 63] width 63 height 9
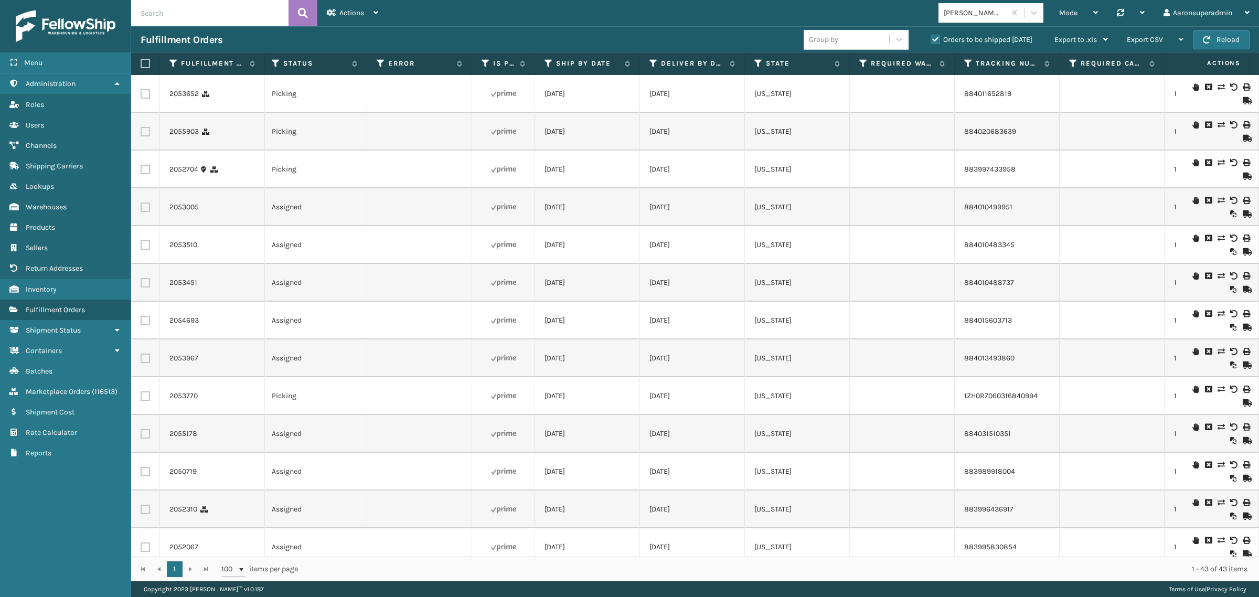
scroll to position [0, 340]
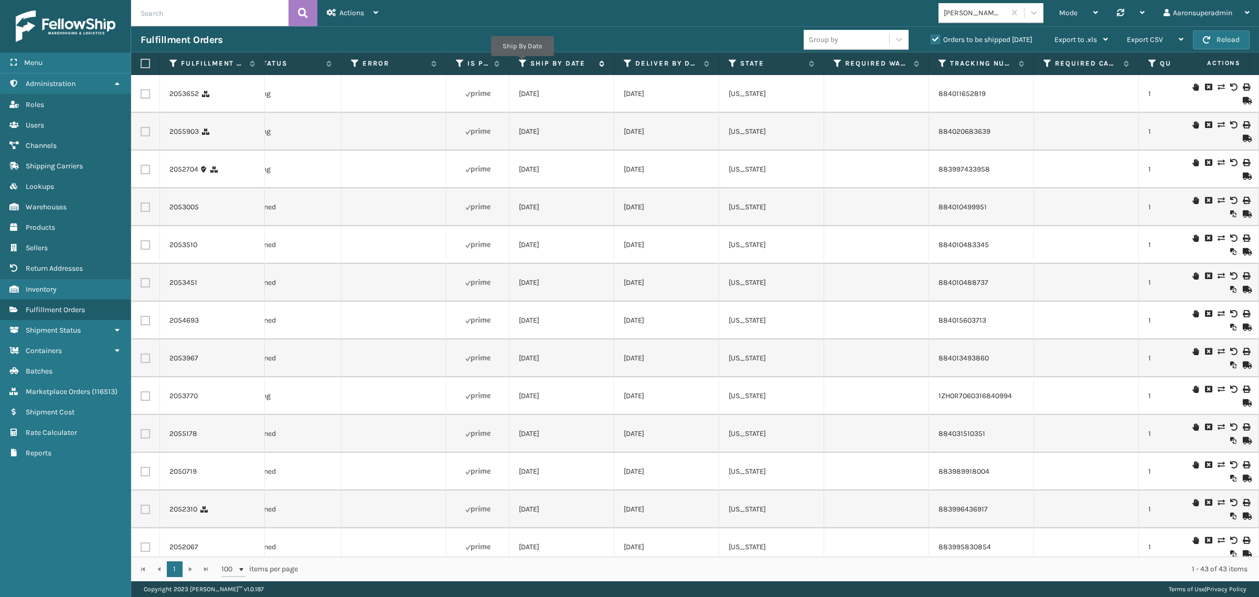
click at [523, 63] on icon at bounding box center [523, 63] width 8 height 9
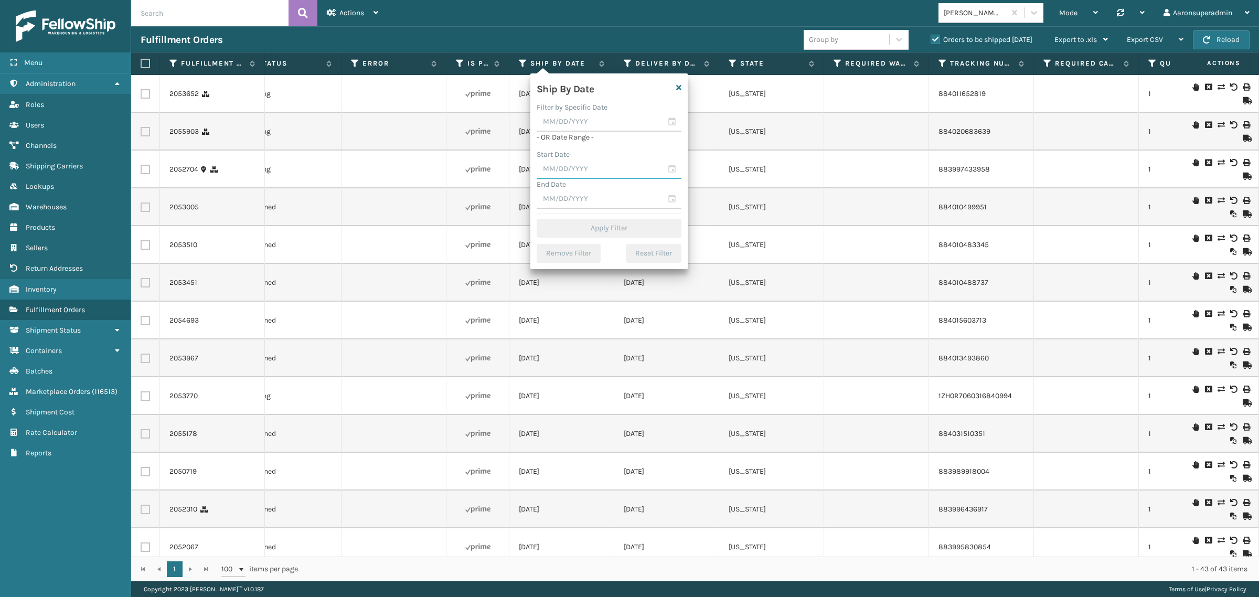
click at [563, 167] on input "text" at bounding box center [609, 169] width 145 height 19
click at [647, 188] on span "Previous Month" at bounding box center [648, 188] width 10 height 10
click at [636, 229] on div "1" at bounding box center [640, 230] width 16 height 16
type input "[DATE]"
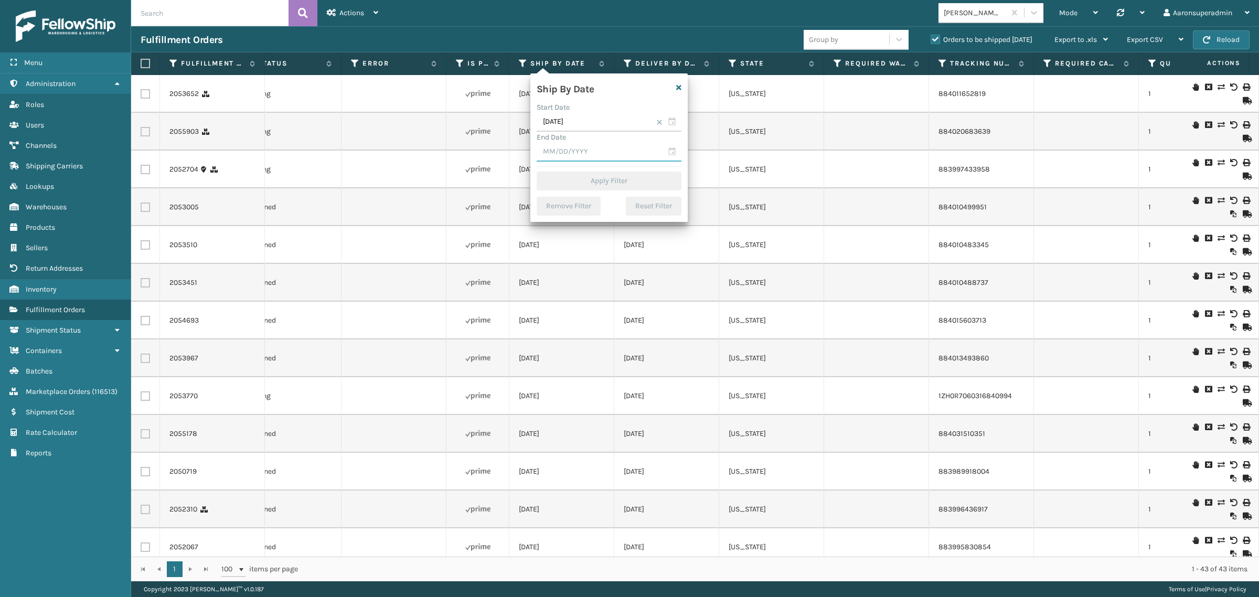
click at [593, 154] on input "text" at bounding box center [609, 152] width 145 height 19
click at [580, 211] on div "2" at bounding box center [586, 213] width 16 height 16
type input "[DATE]"
click at [578, 187] on button "Apply Filter" at bounding box center [609, 181] width 145 height 19
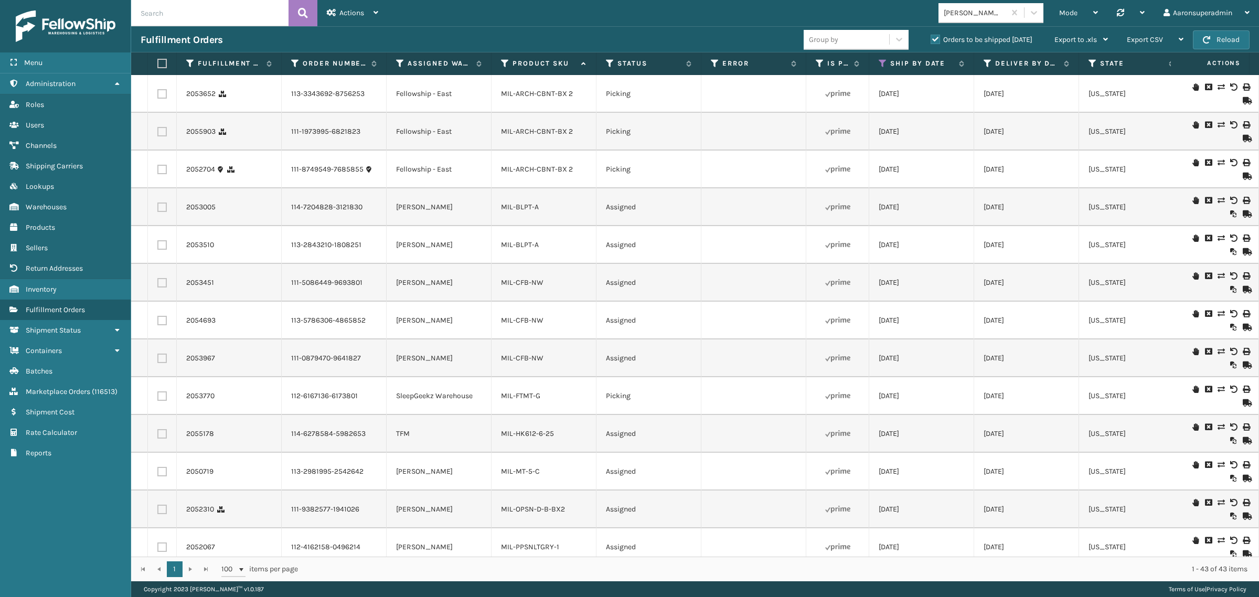
click at [933, 39] on label "Orders to be shipped [DATE]" at bounding box center [982, 39] width 102 height 9
click at [932, 39] on input "Orders to be shipped [DATE]" at bounding box center [931, 37] width 1 height 7
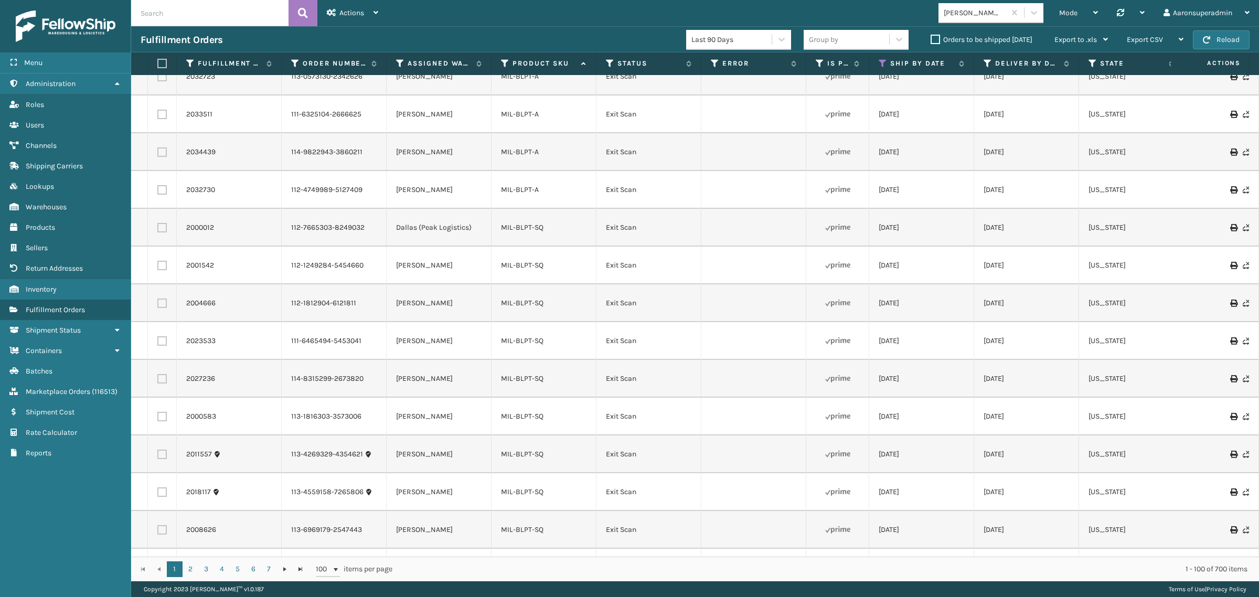
scroll to position [467, 0]
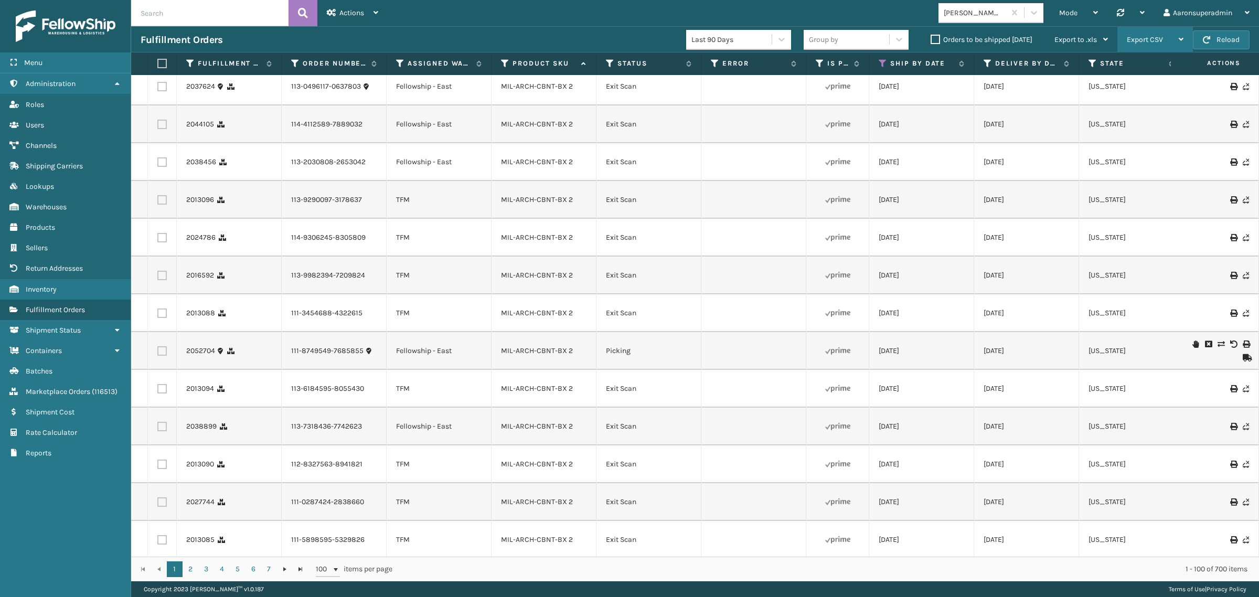
click at [1159, 42] on span "Export CSV" at bounding box center [1145, 39] width 36 height 9
click at [1091, 96] on li "Export All Pages" at bounding box center [1122, 96] width 141 height 28
